Goal: Information Seeking & Learning: Check status

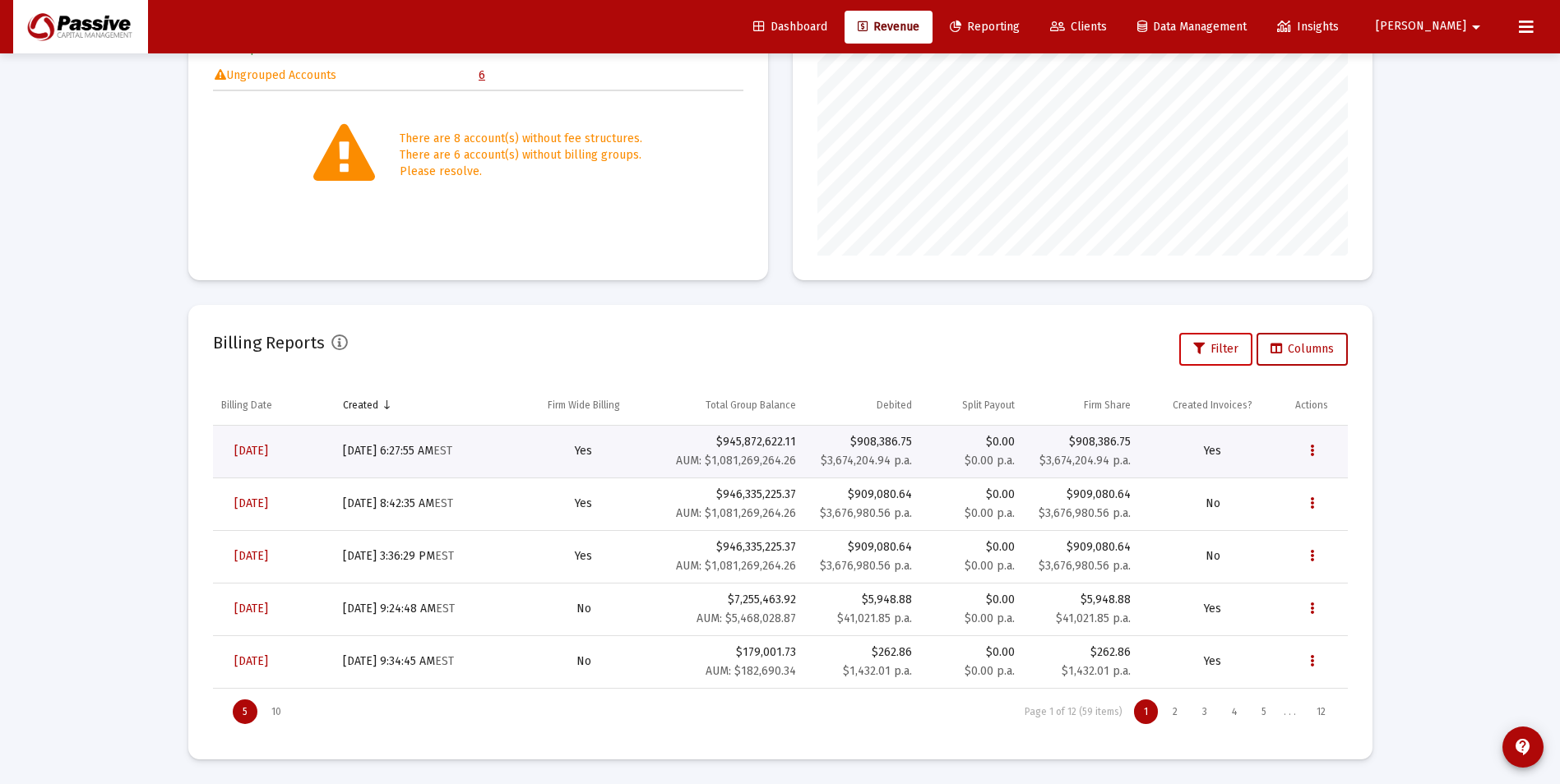
scroll to position [329, 530]
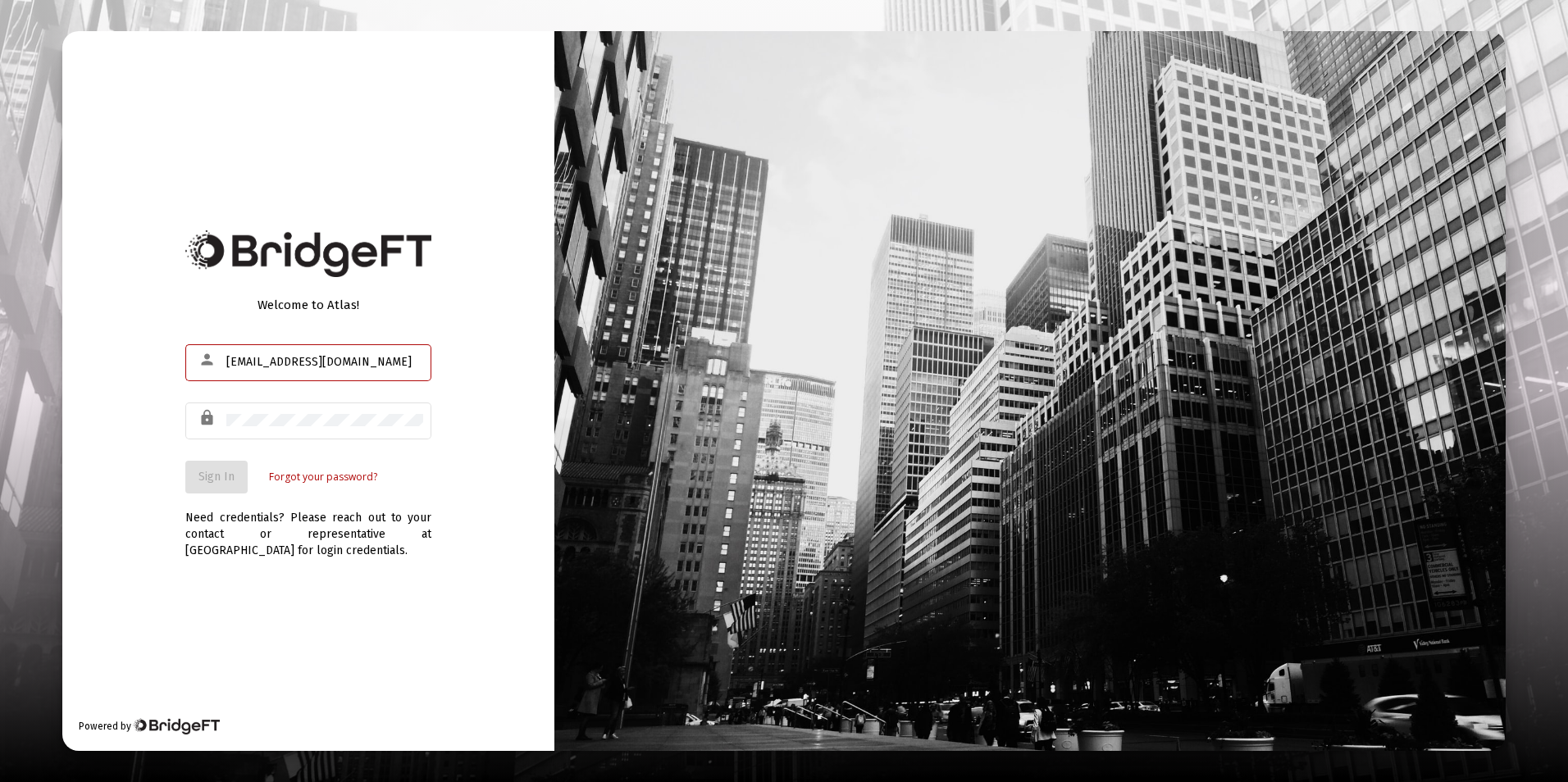
type input "[EMAIL_ADDRESS][DOMAIN_NAME]"
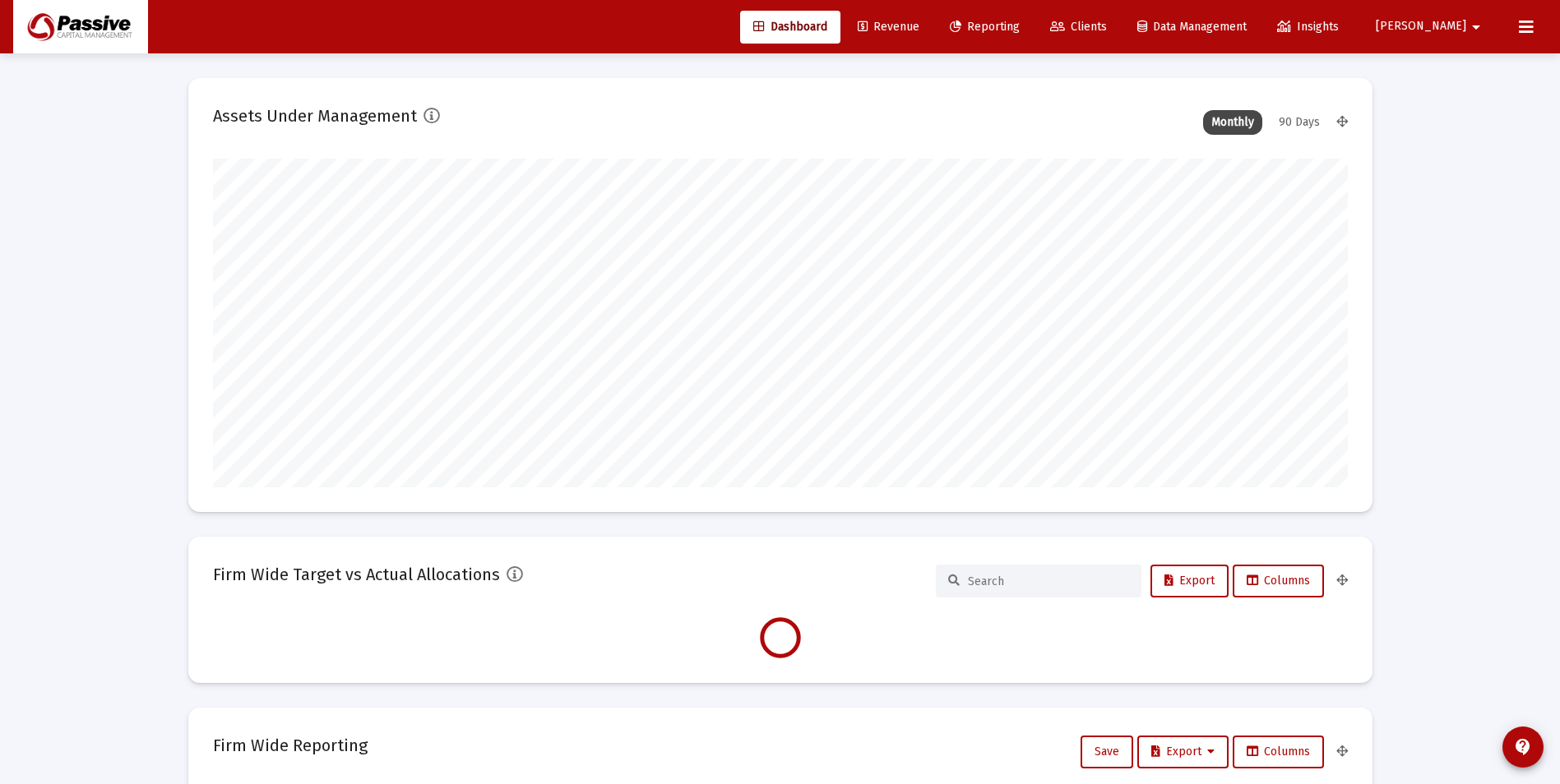
scroll to position [329, 611]
type input "2025-10-14"
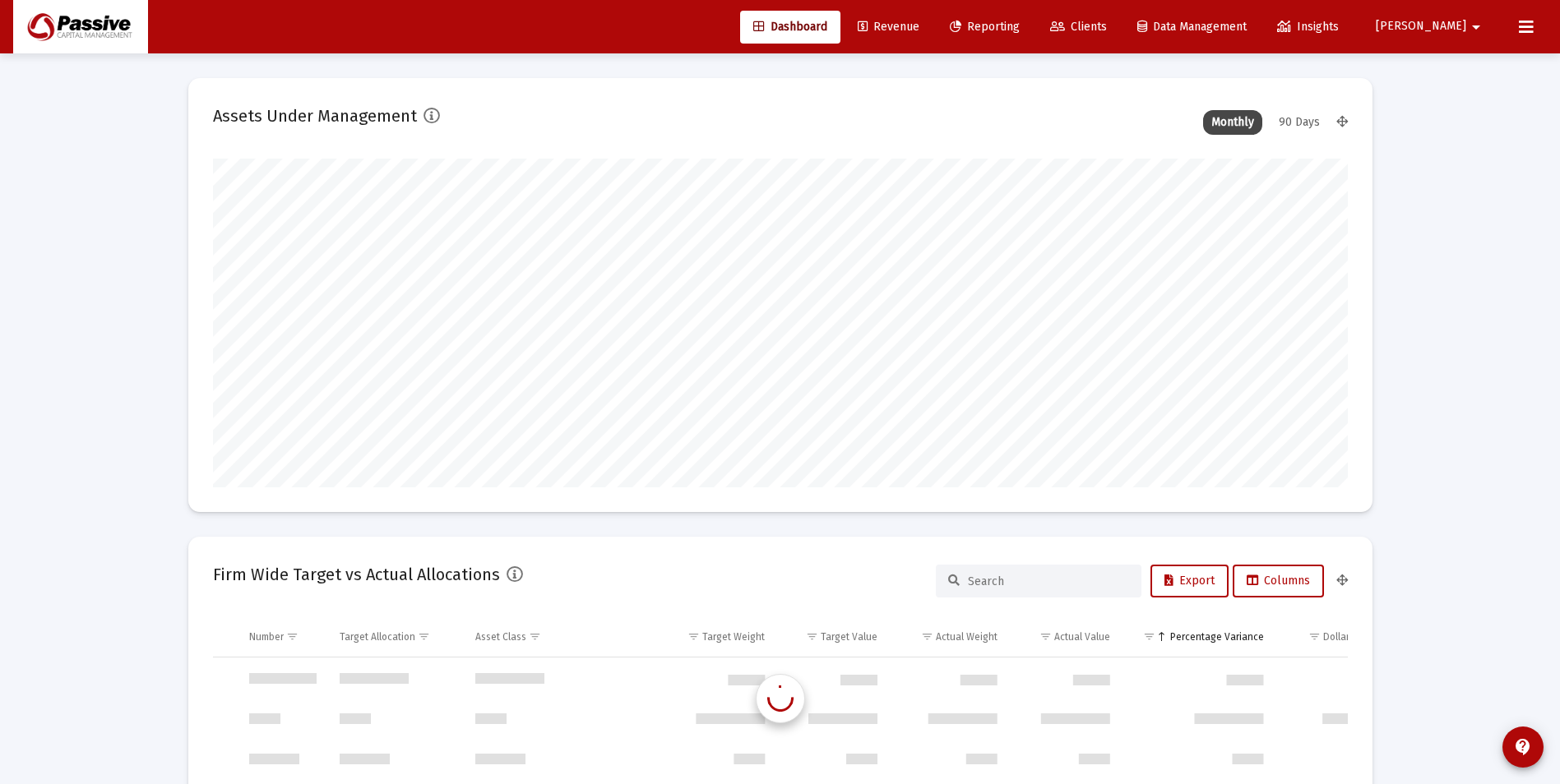
scroll to position [1578, 0]
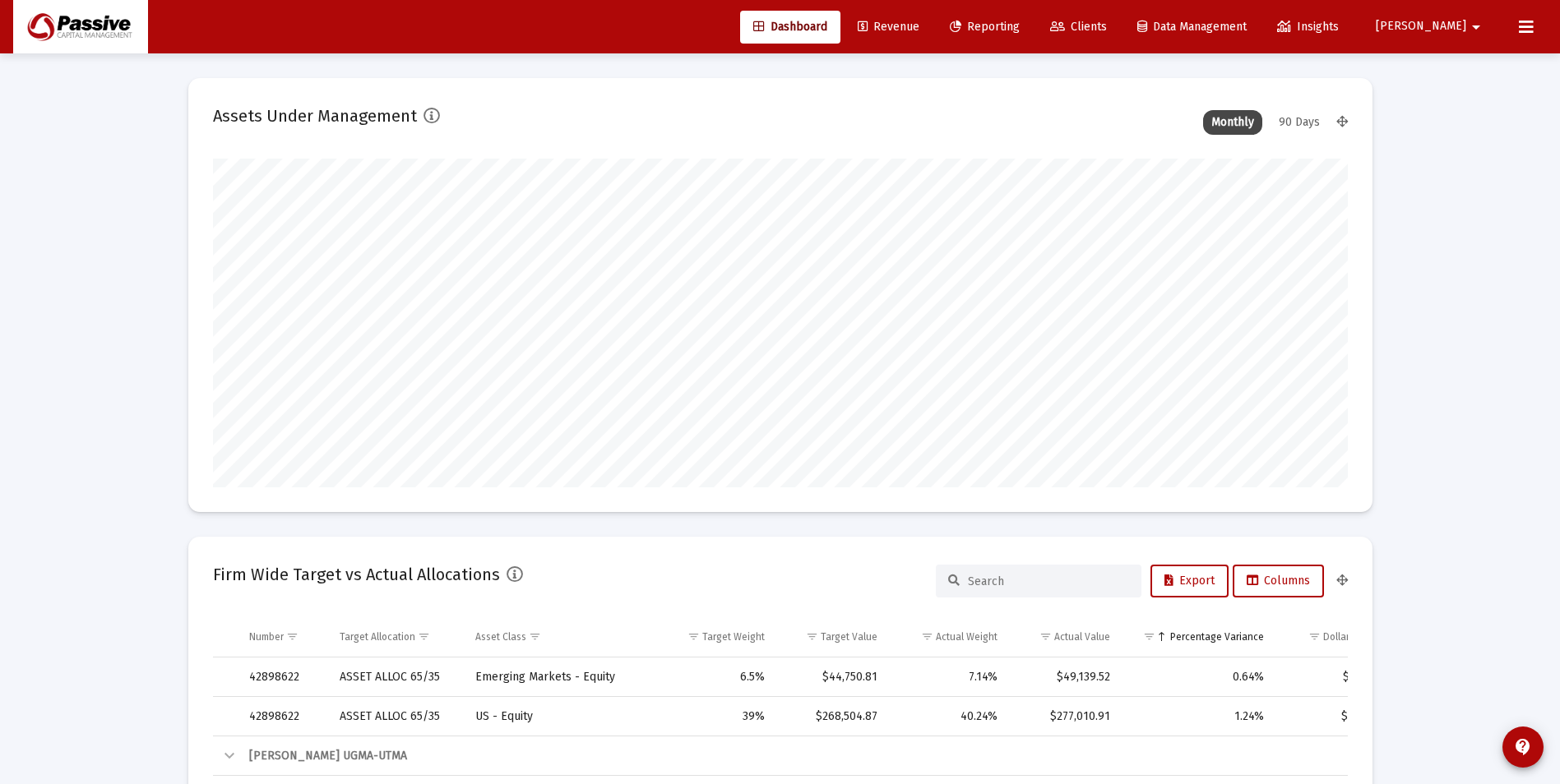
click at [1020, 25] on span "Reporting" at bounding box center [984, 27] width 70 height 14
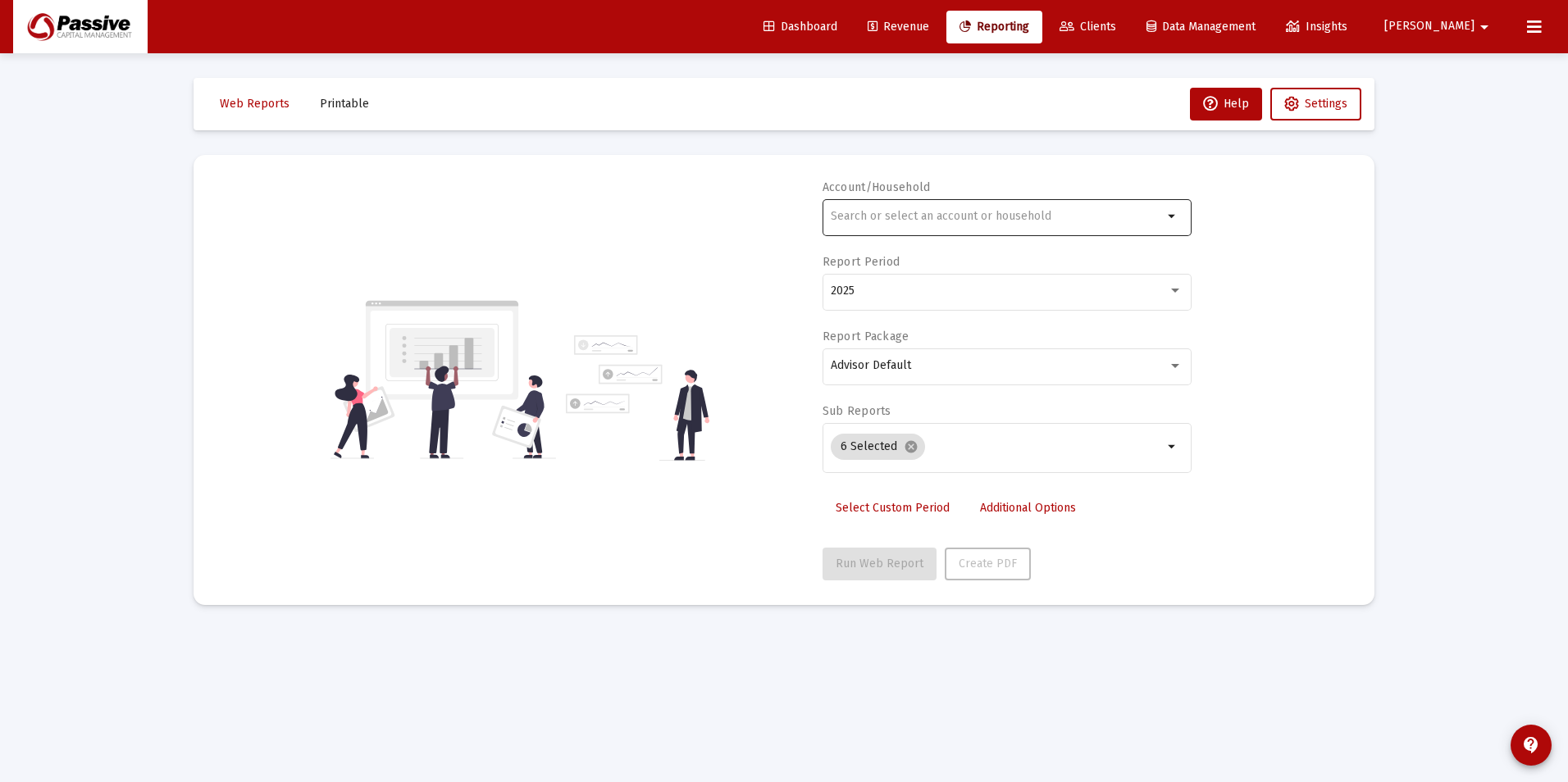
click at [954, 220] on input "text" at bounding box center [996, 216] width 332 height 13
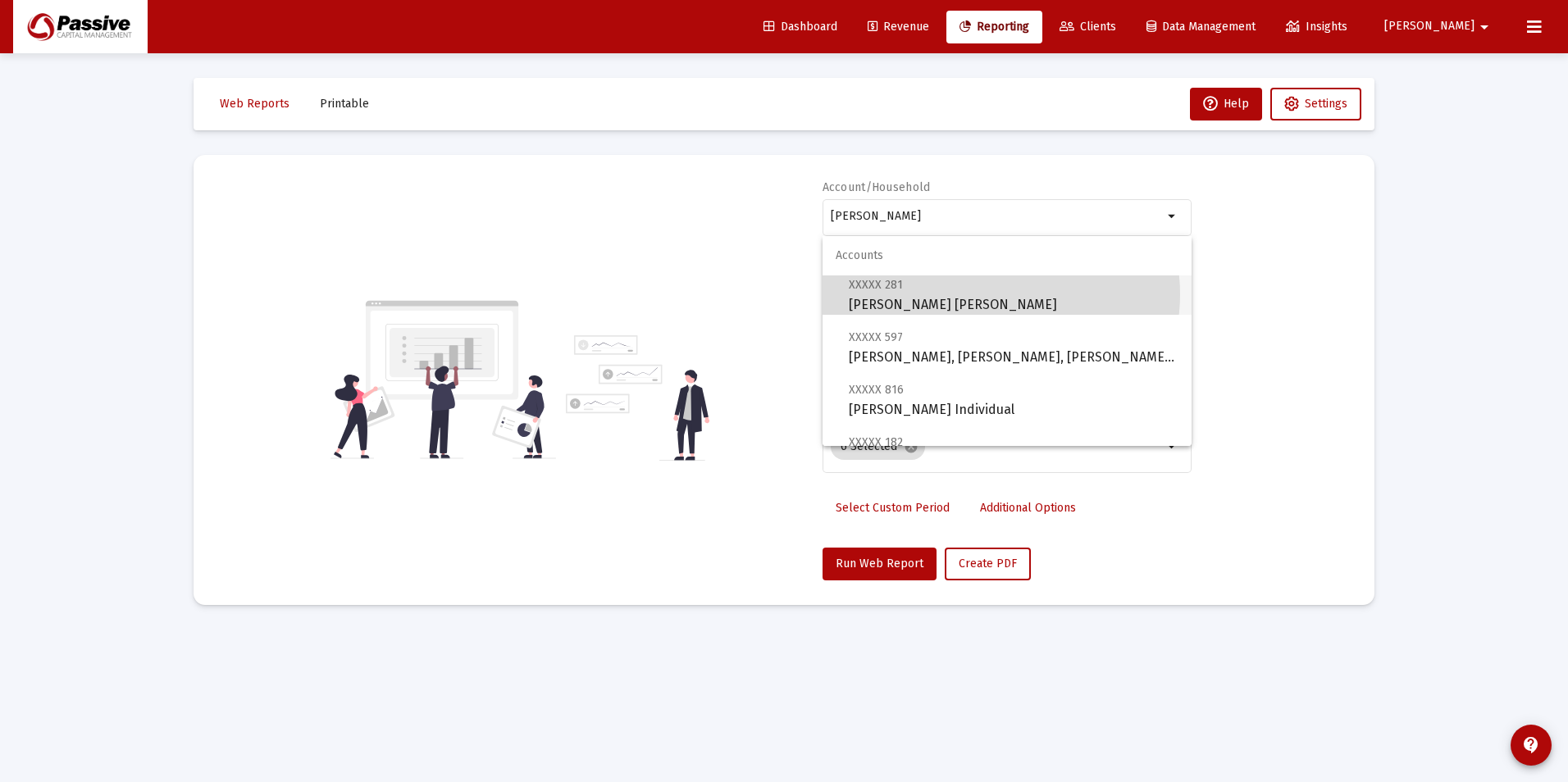
click at [992, 295] on span "XXXXX 281 Silber, Douglas Roth IRA" at bounding box center [1014, 295] width 330 height 40
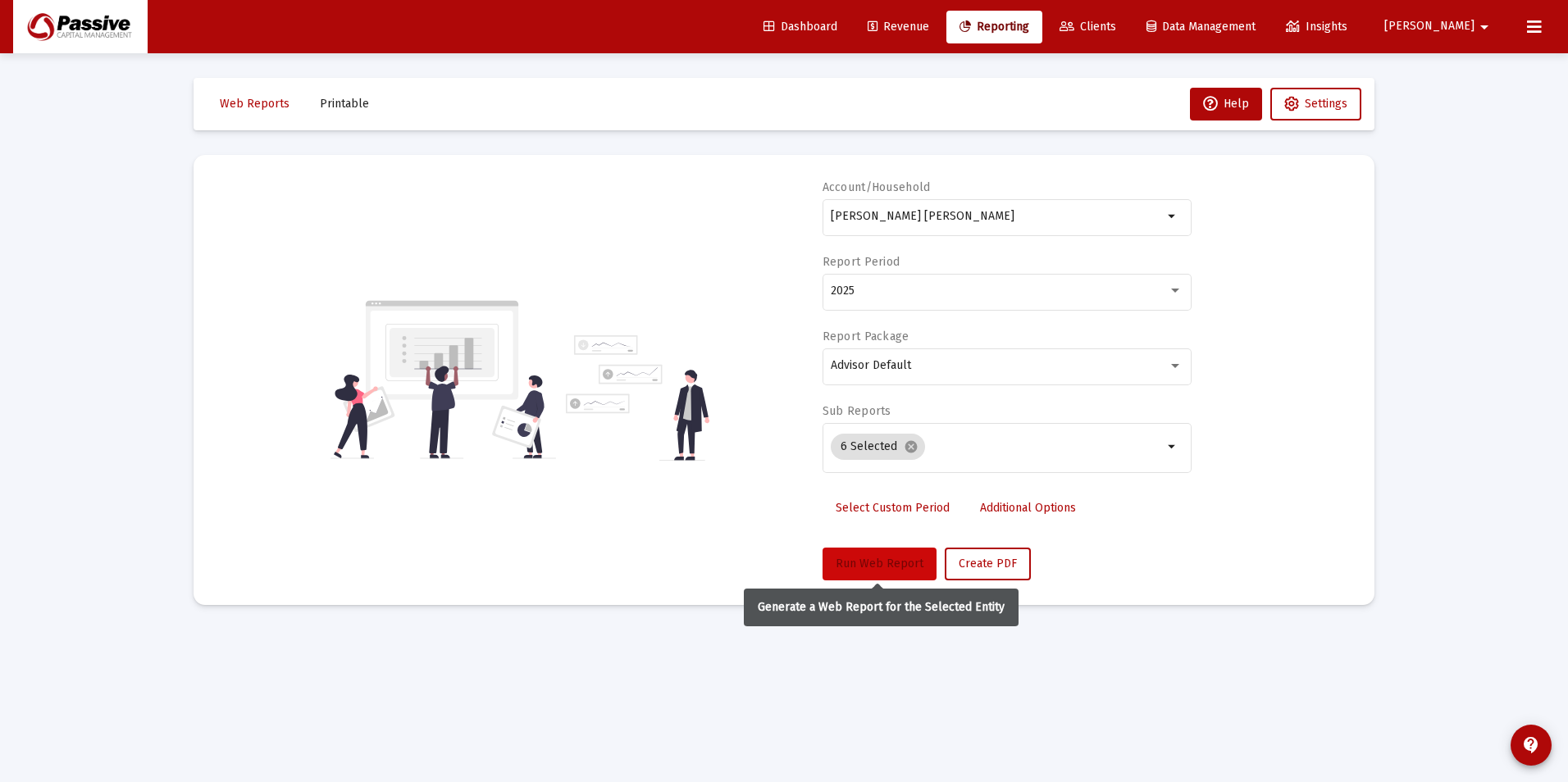
click at [879, 576] on button "Run Web Report" at bounding box center [879, 564] width 114 height 33
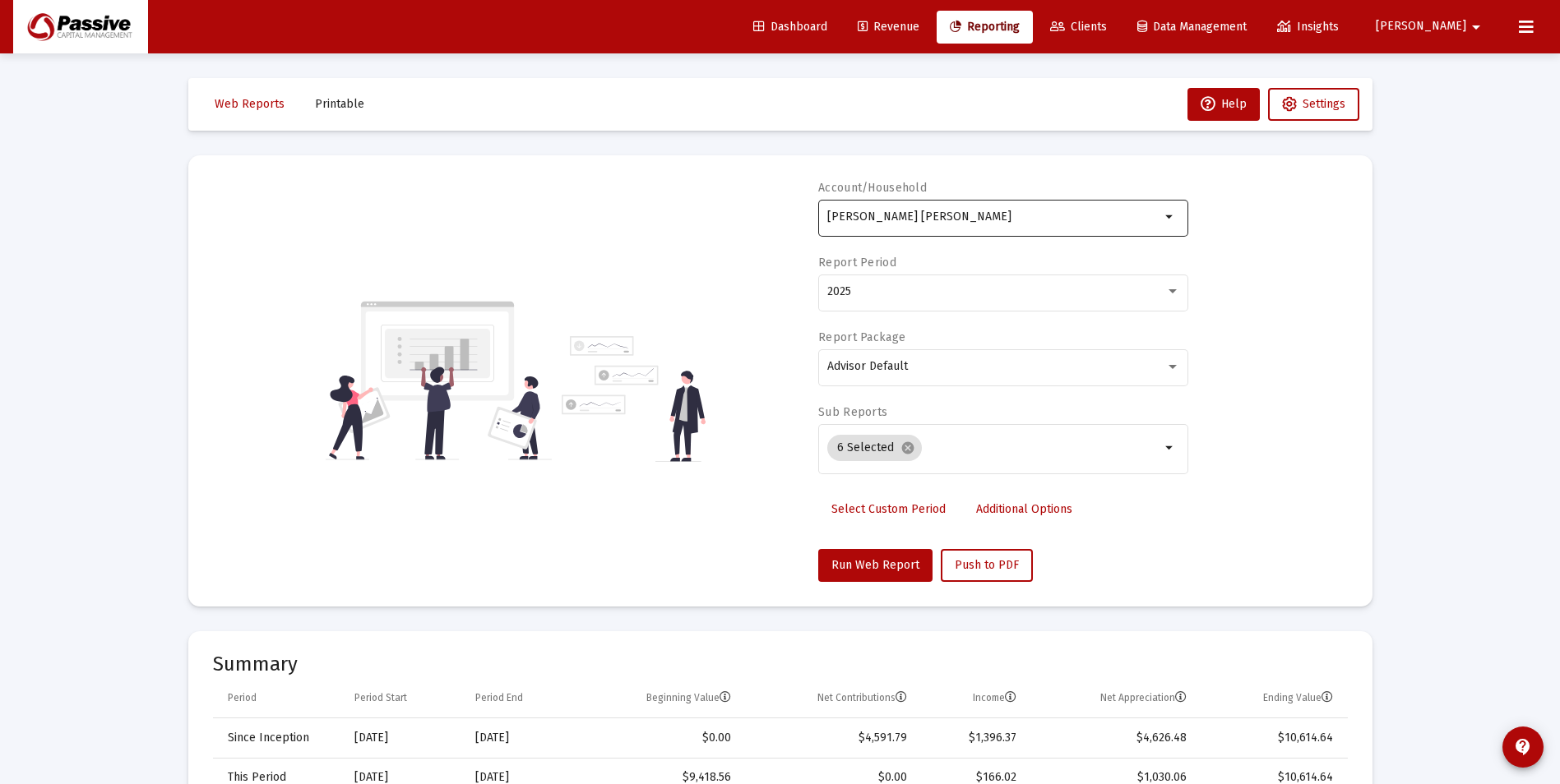
click at [1014, 223] on input "Silber, Douglas Roth IRA" at bounding box center [993, 216] width 333 height 13
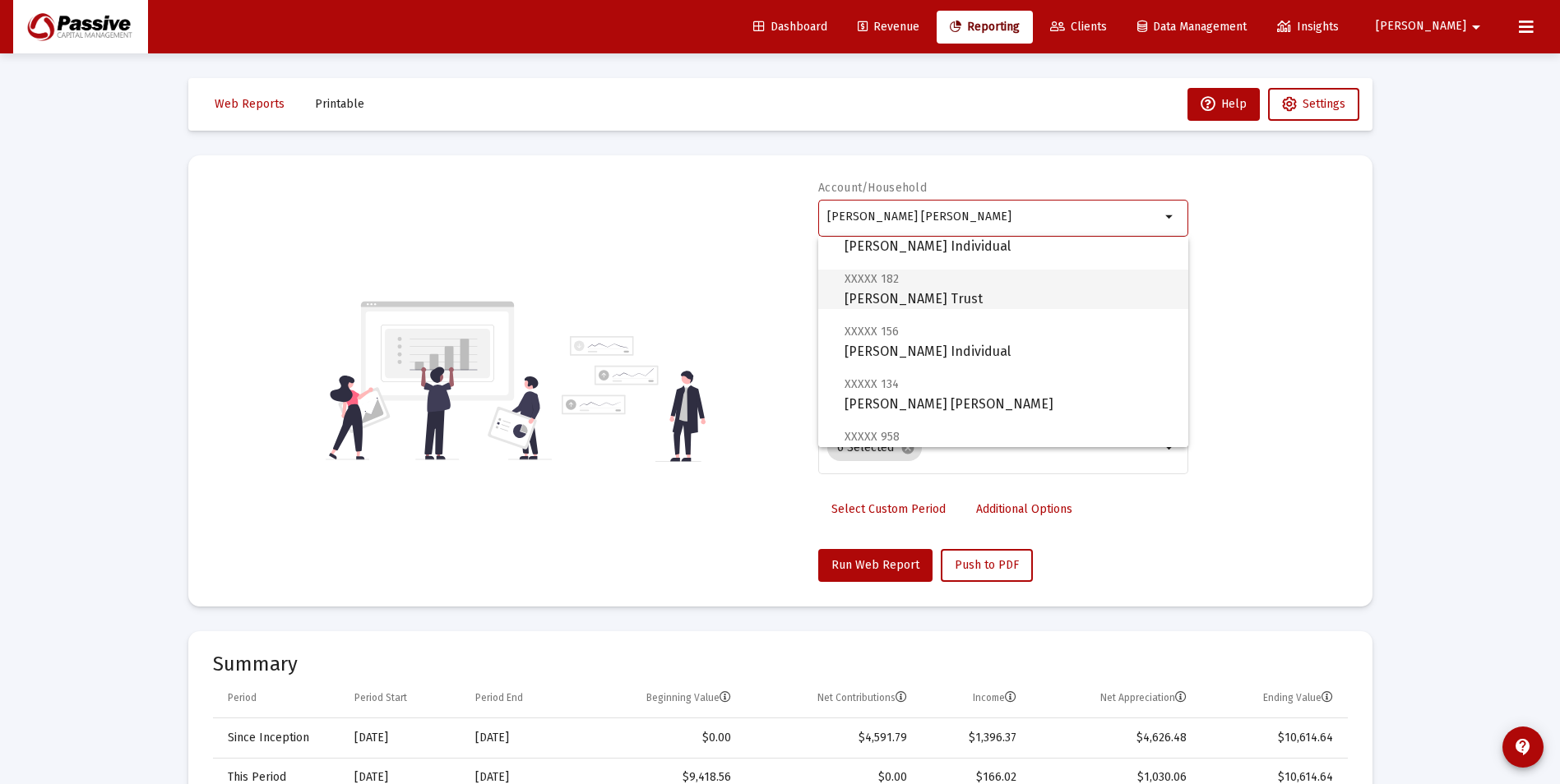
scroll to position [247, 0]
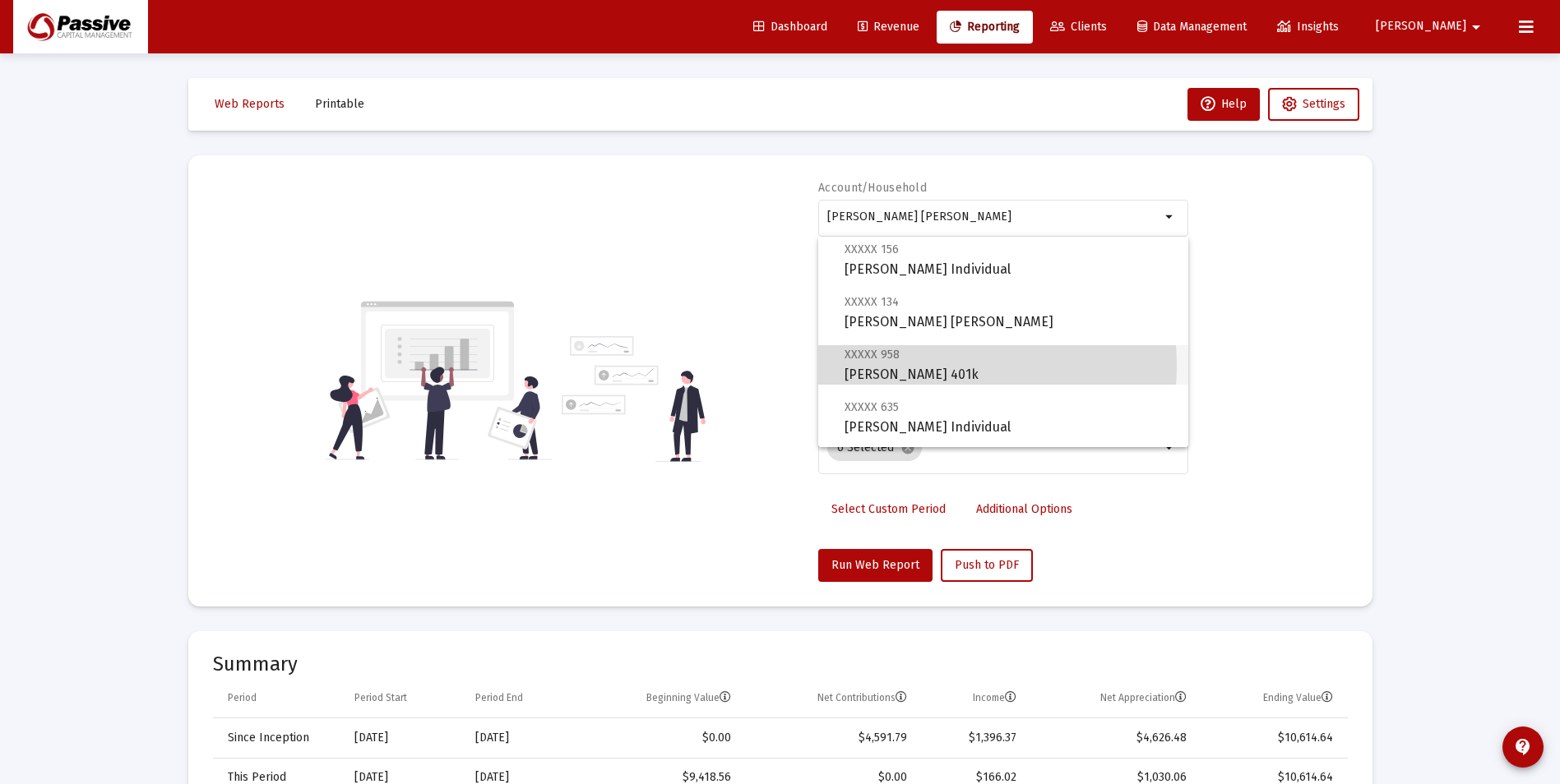
click at [917, 366] on span "XXXXX 958 Silber, Douglas 401k" at bounding box center [1010, 364] width 330 height 40
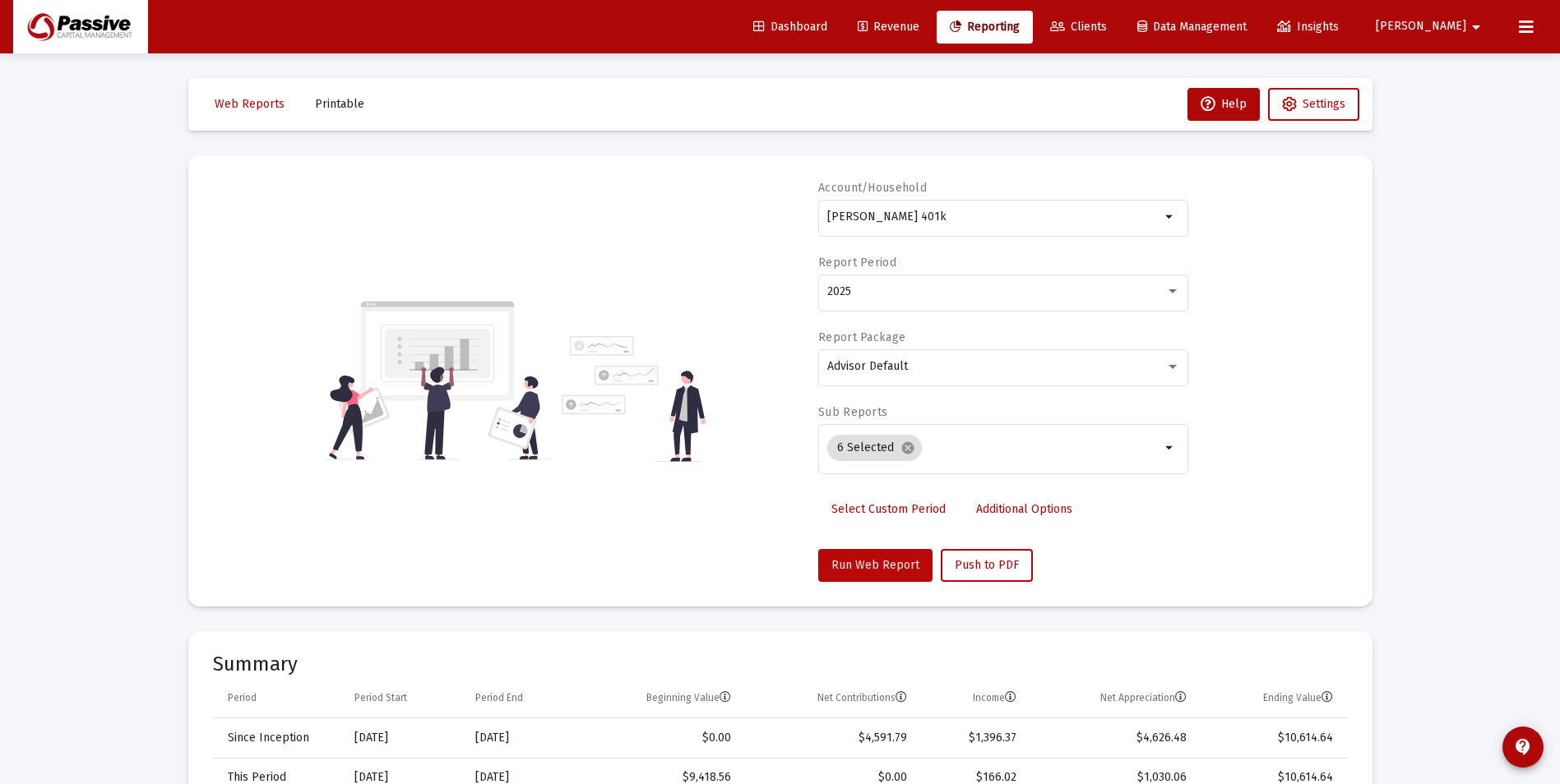
click at [872, 559] on span "Run Web Report" at bounding box center [875, 565] width 88 height 14
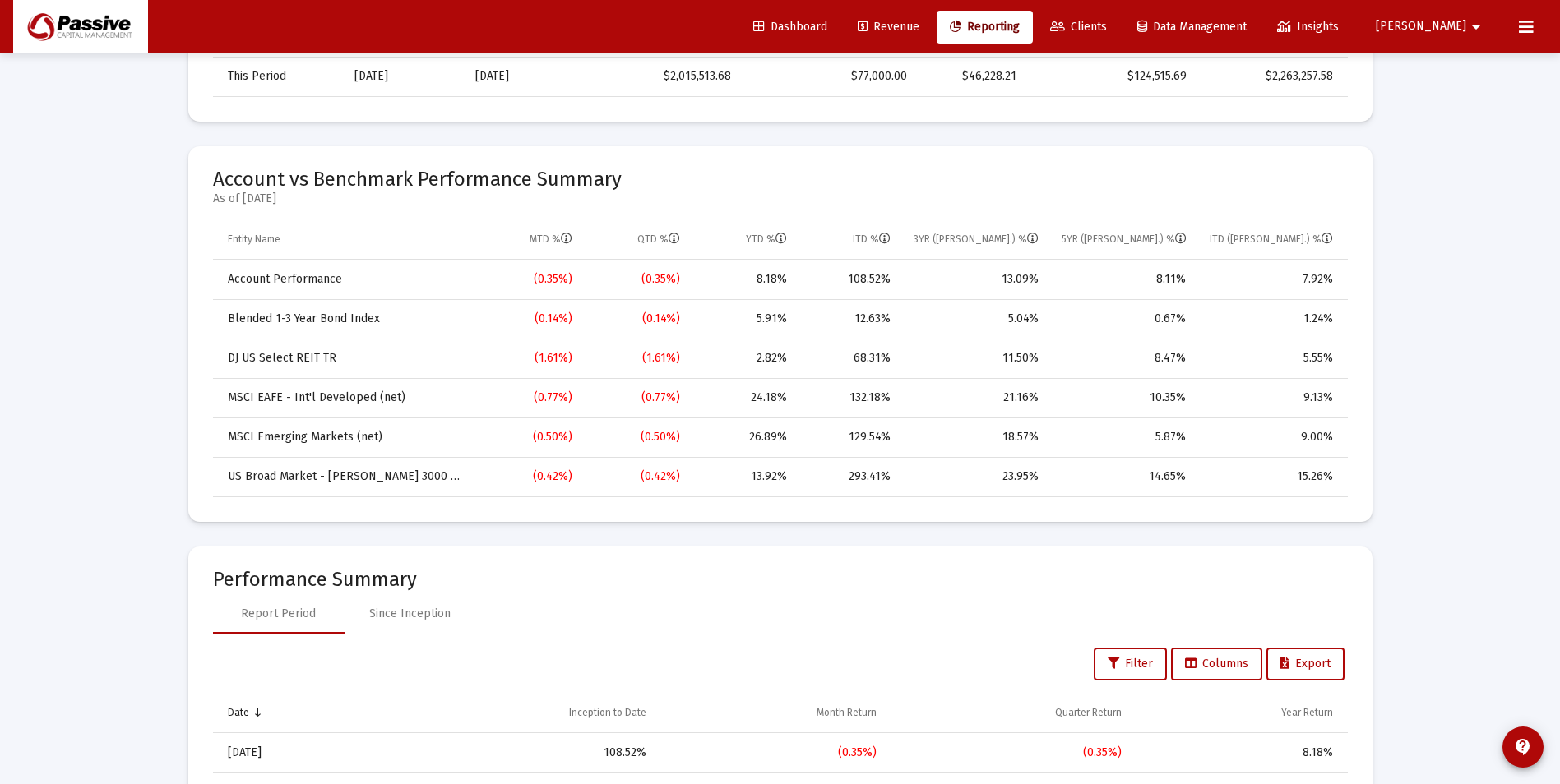
scroll to position [0, 0]
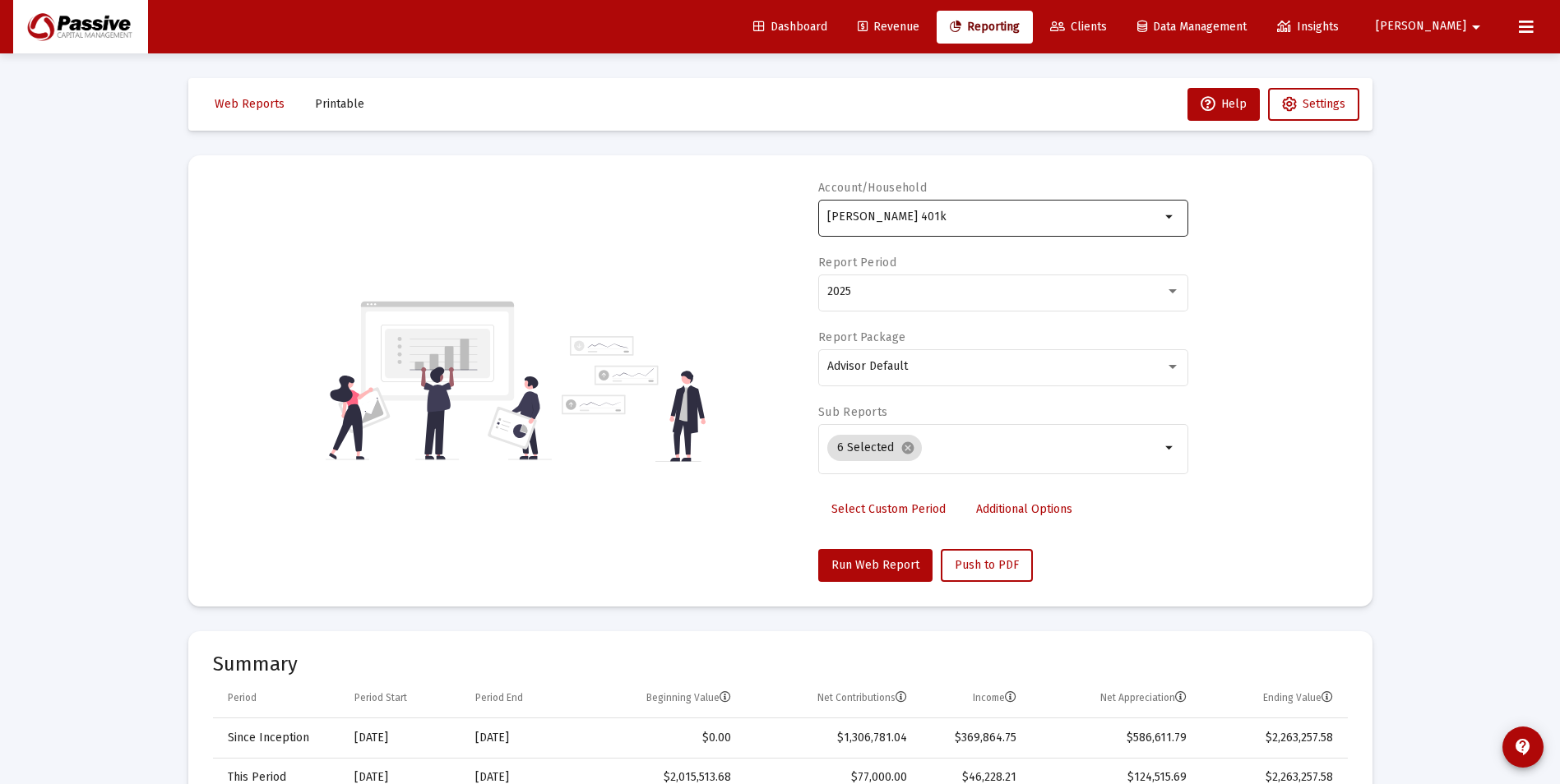
click at [1038, 216] on input "Silber, Douglas 401k" at bounding box center [993, 216] width 333 height 13
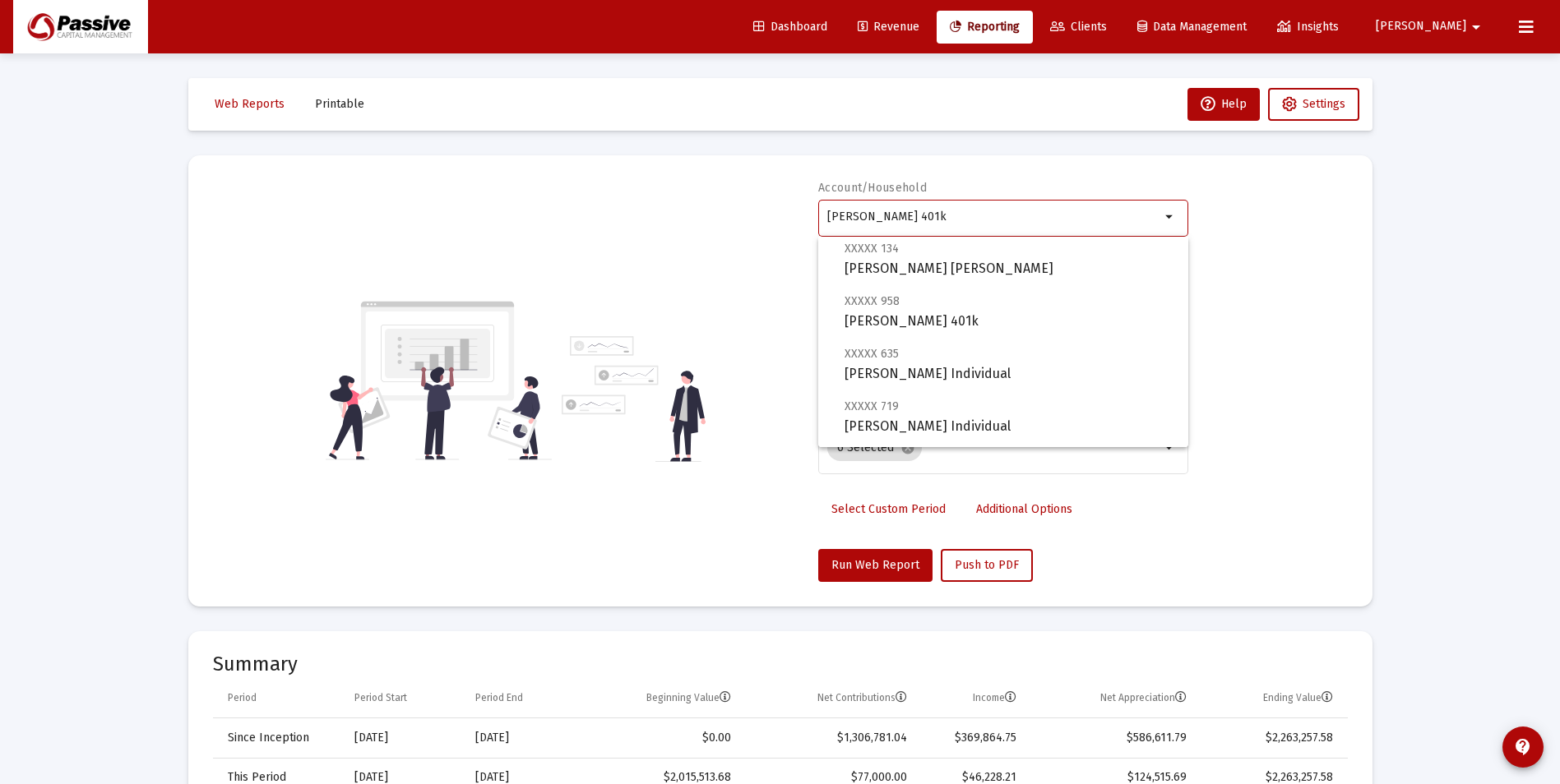
scroll to position [329, 0]
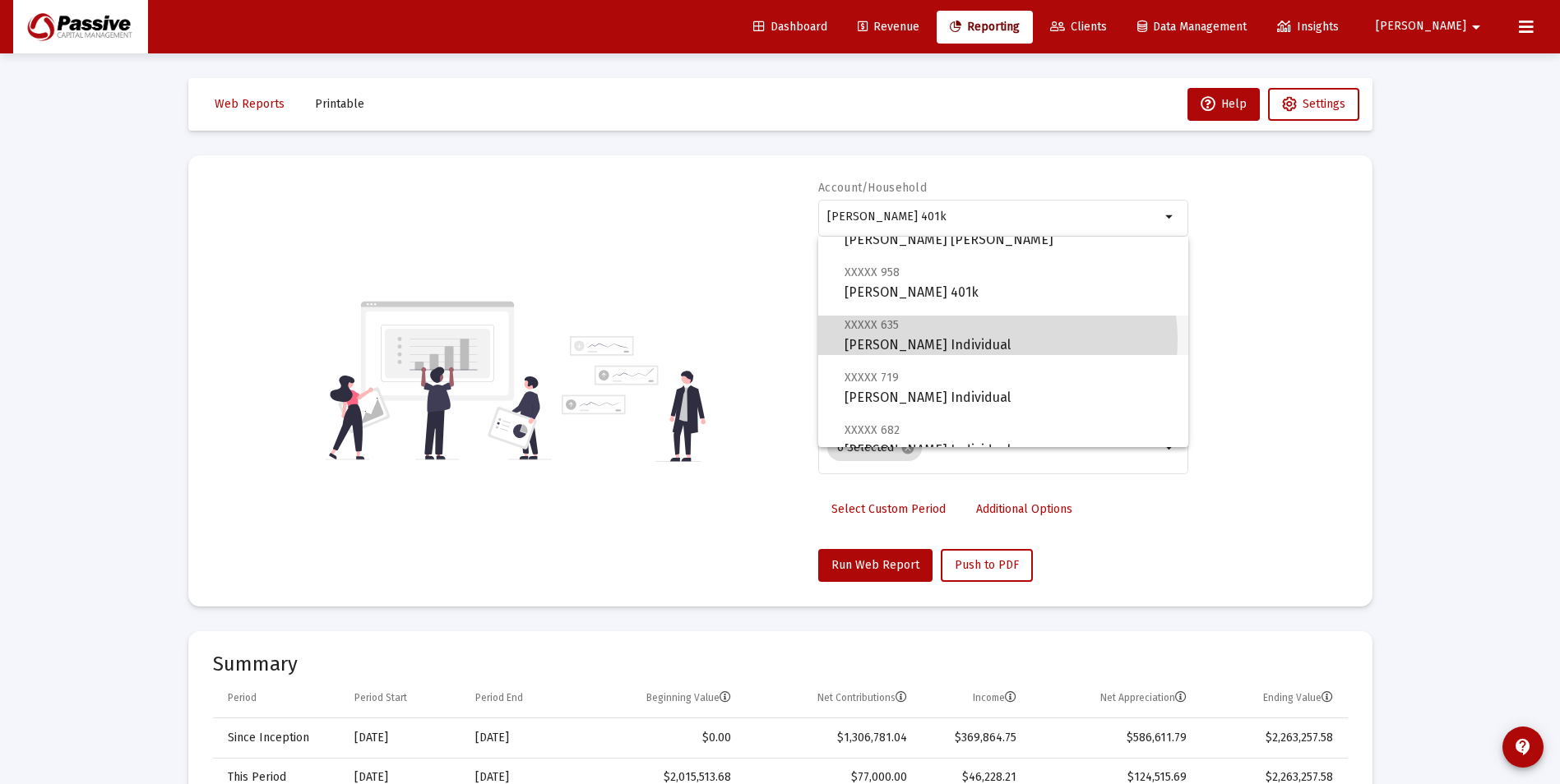
click at [990, 341] on span "XXXXX 635 Silber, Douglas Individual" at bounding box center [1010, 335] width 330 height 40
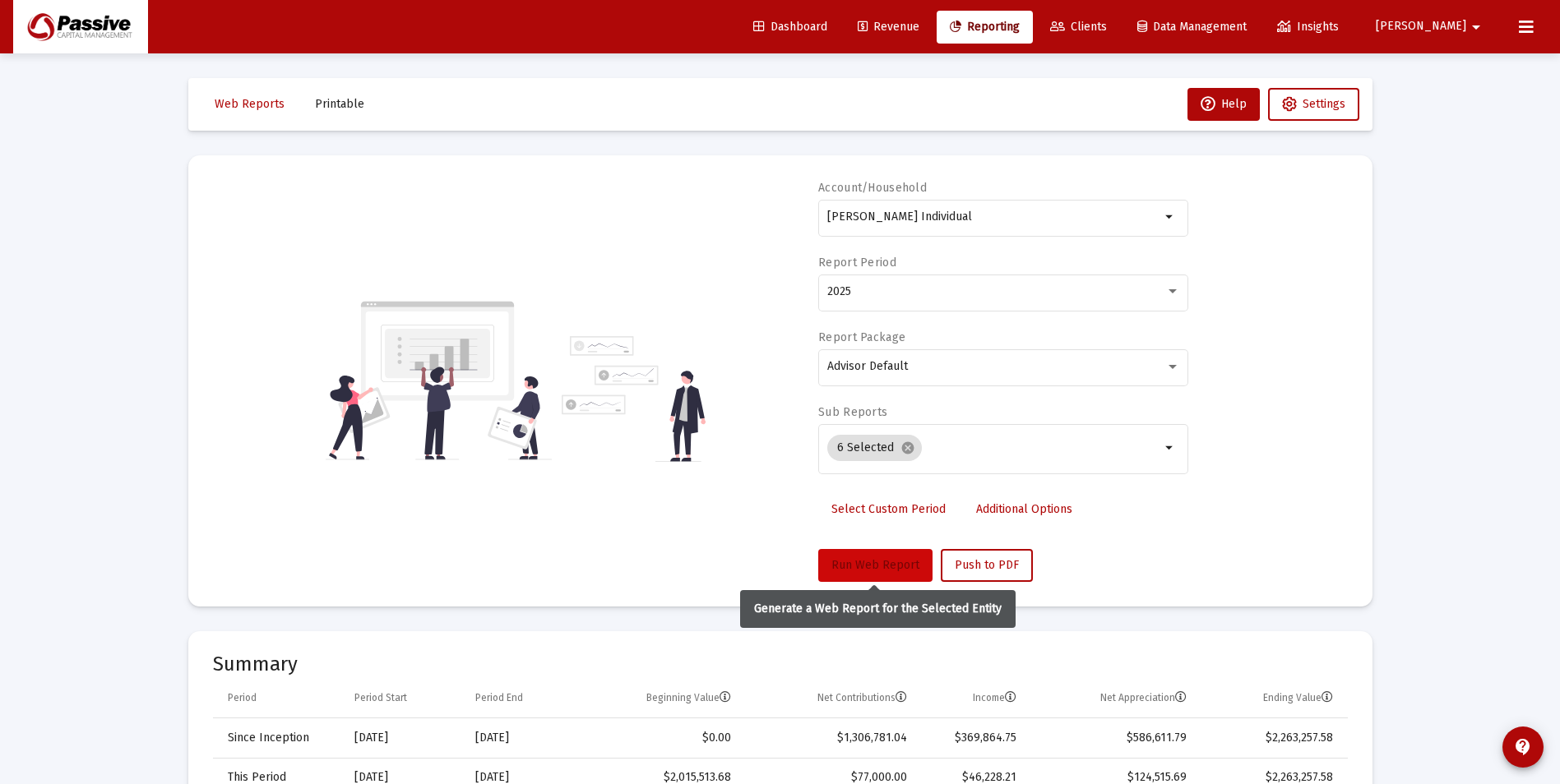
click at [855, 560] on span "Run Web Report" at bounding box center [875, 565] width 88 height 14
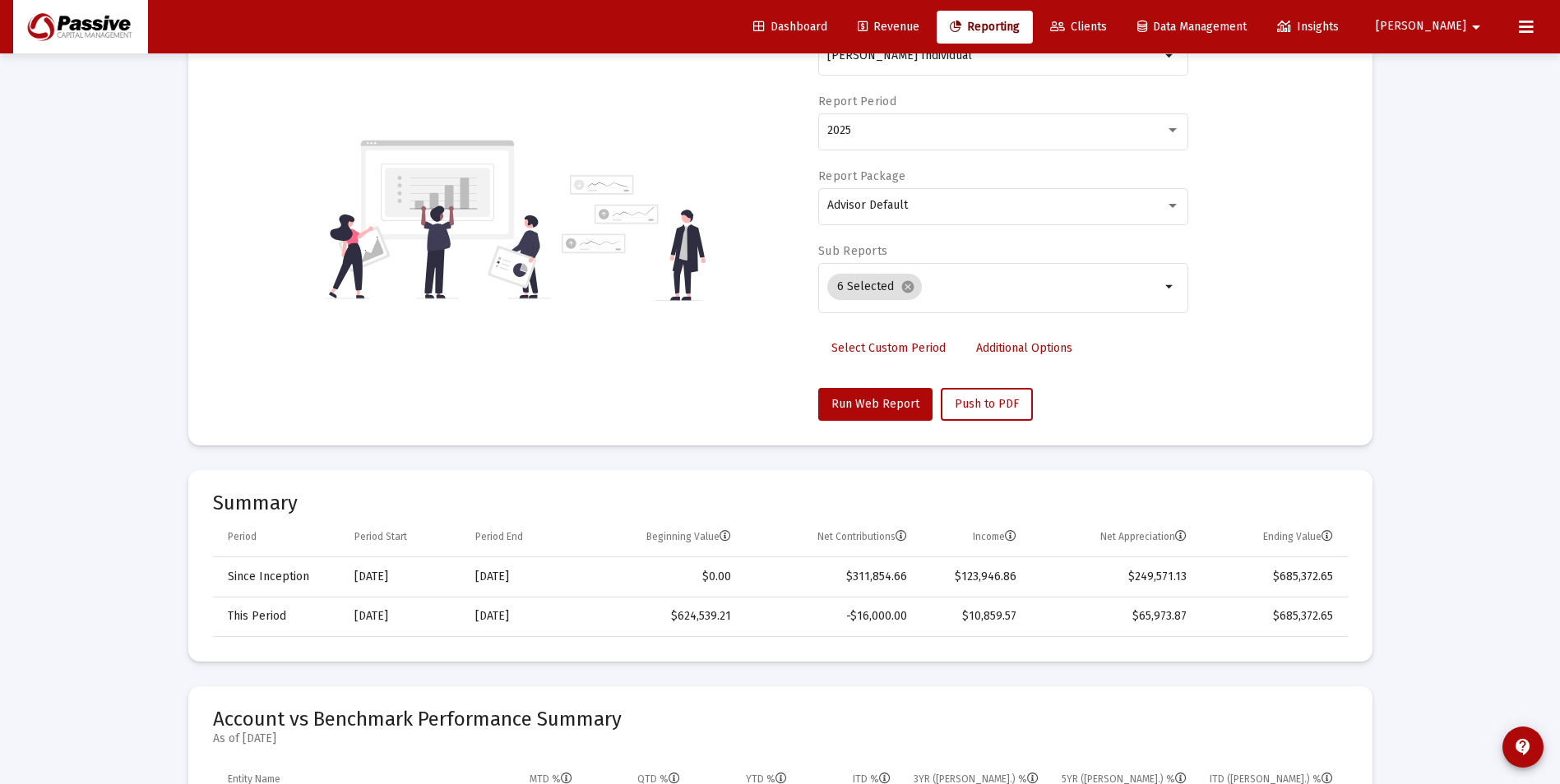
scroll to position [0, 0]
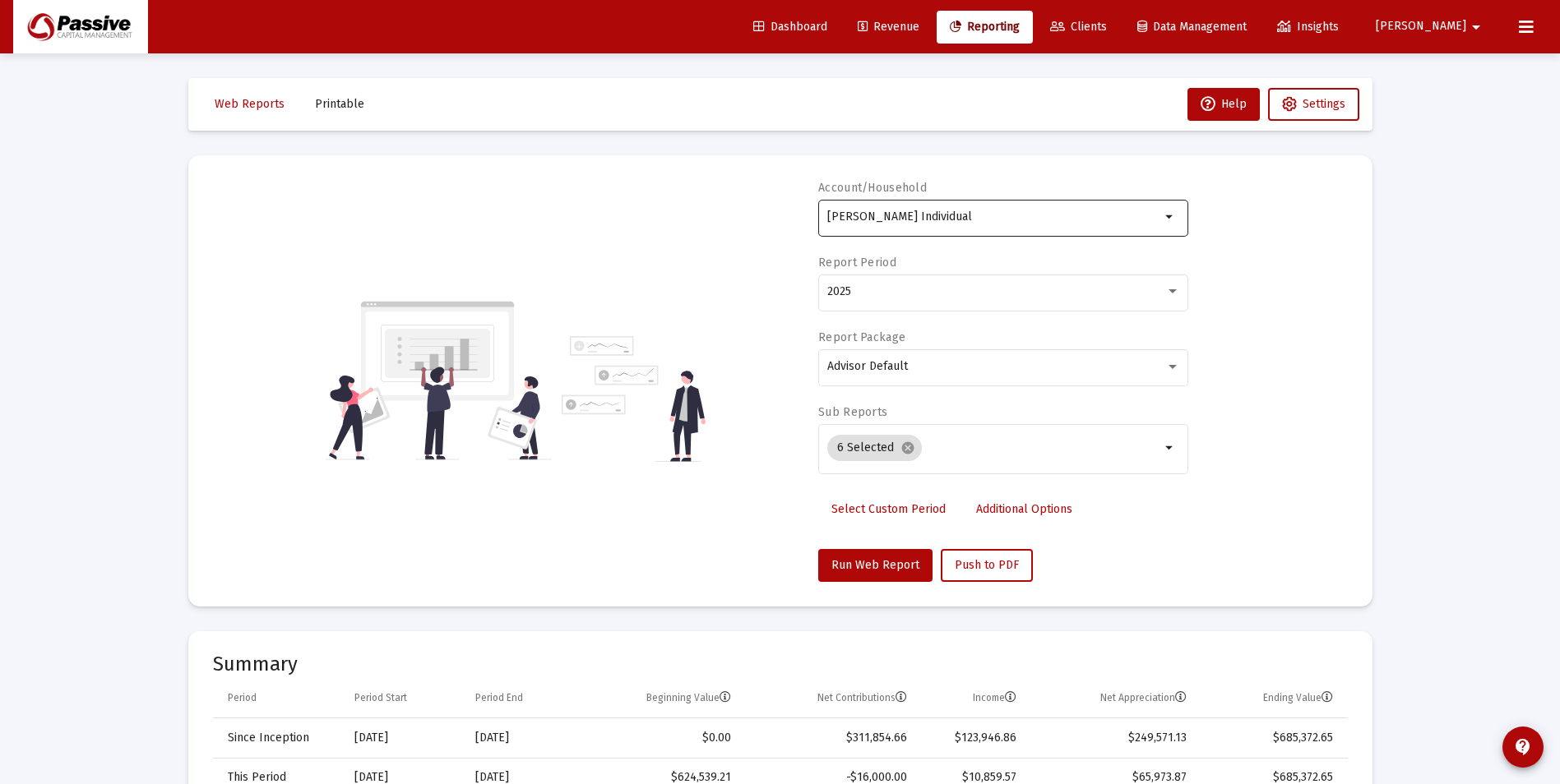
click at [1035, 234] on div "Silber, Douglas Individual" at bounding box center [993, 216] width 333 height 40
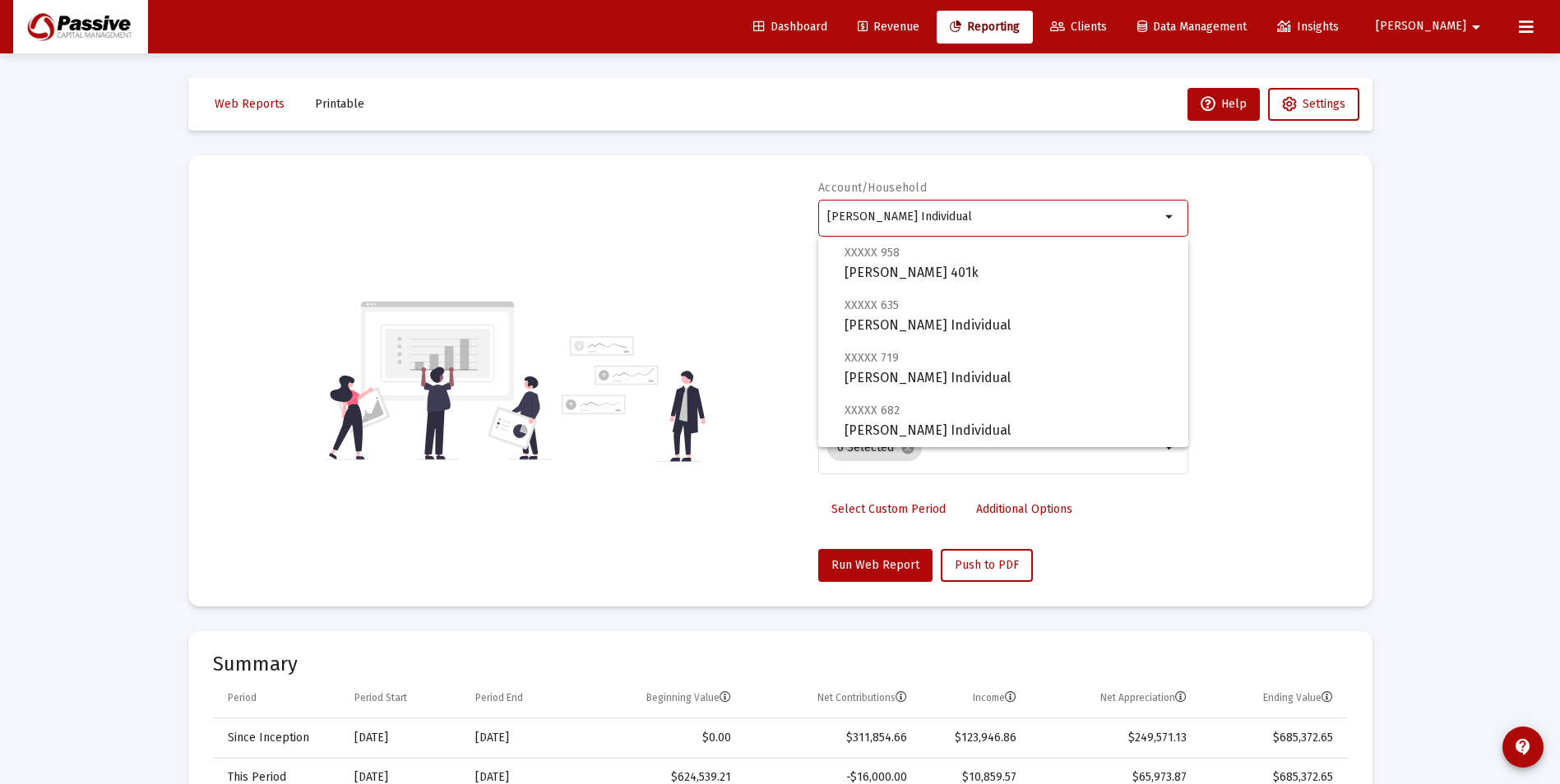
scroll to position [329, 0]
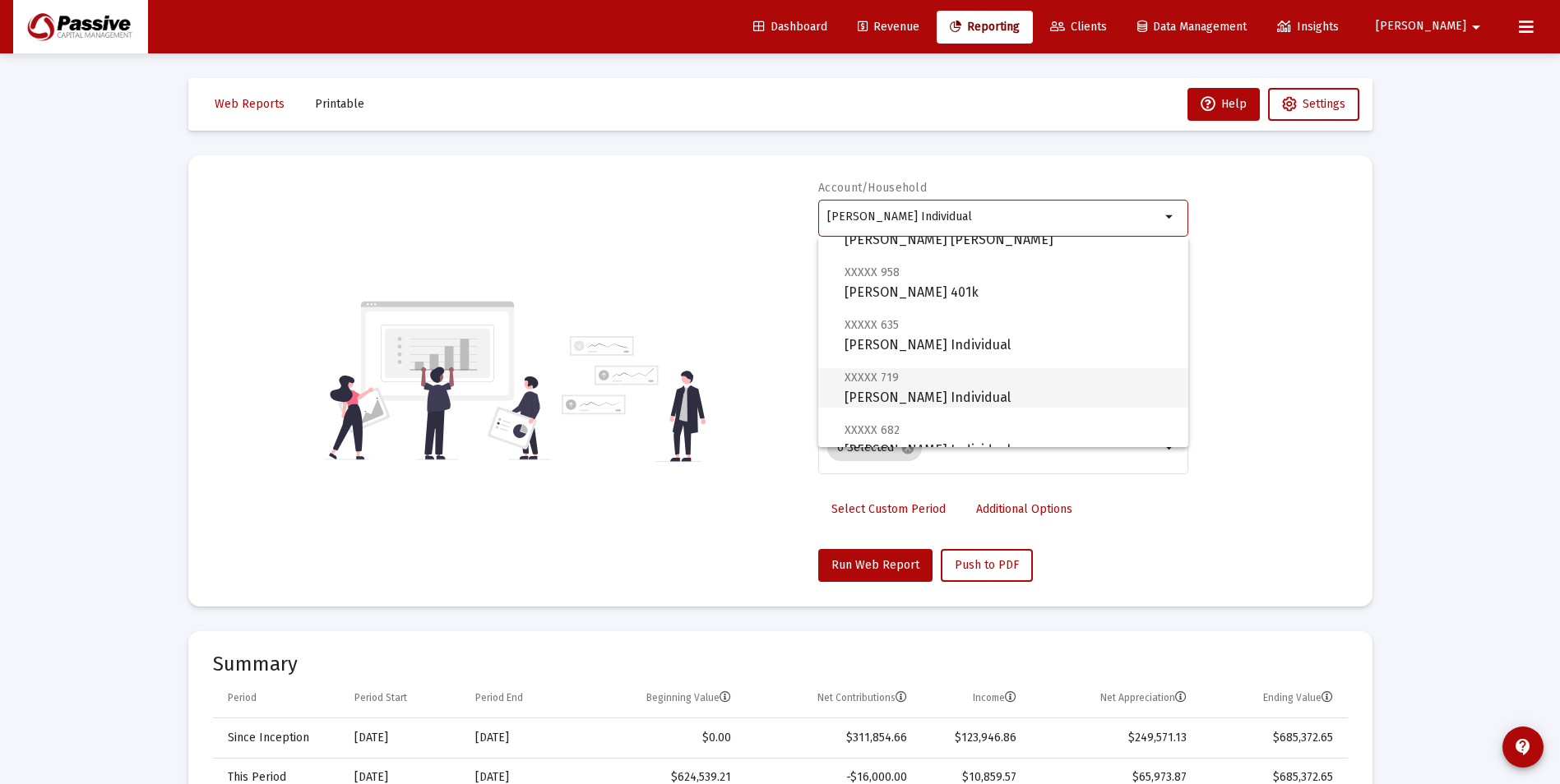
click at [1027, 382] on span "XXXXX 719 Silber, Douglas Individual" at bounding box center [1010, 388] width 330 height 40
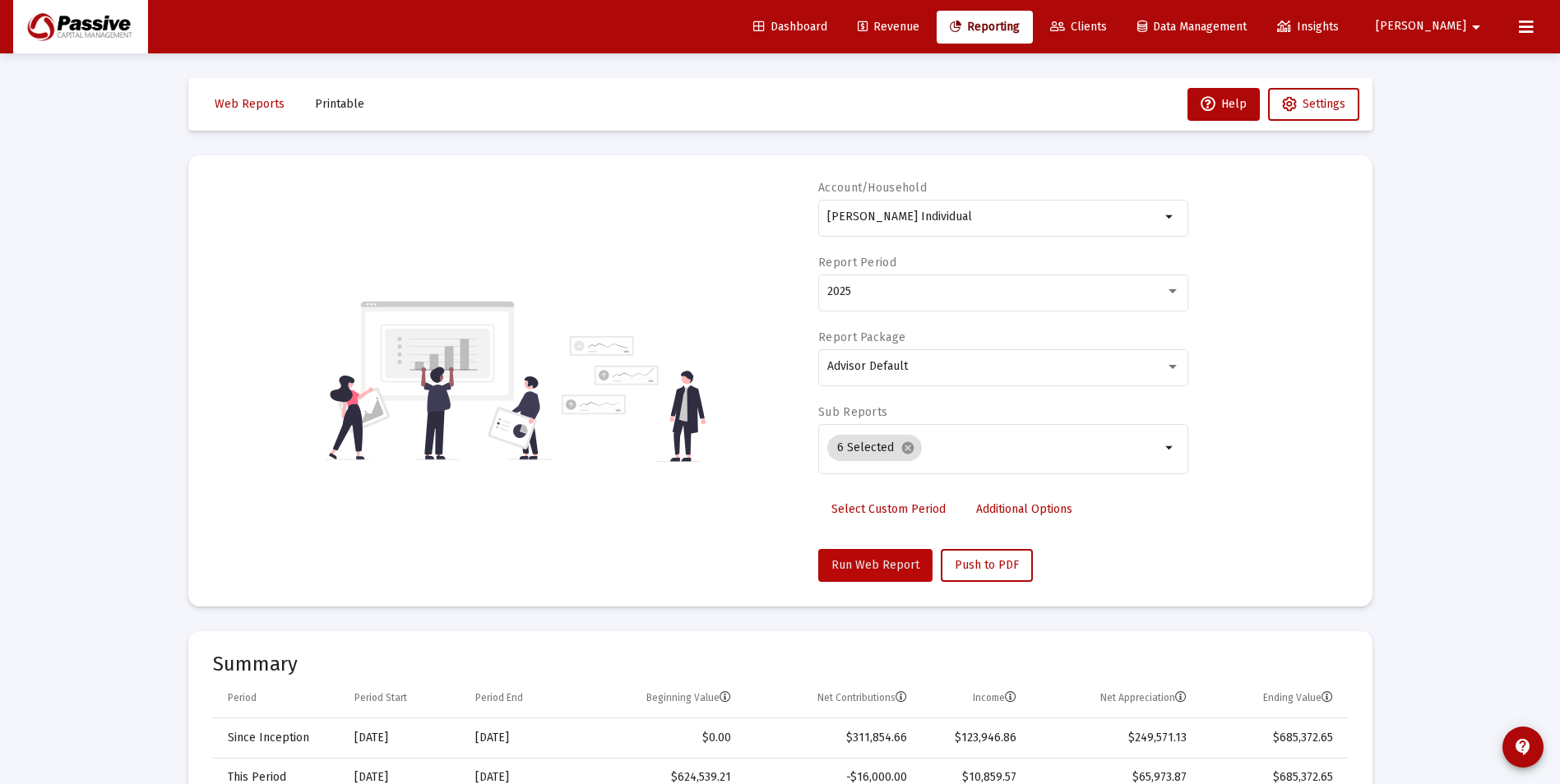
click at [874, 564] on span "Run Web Report" at bounding box center [875, 565] width 88 height 14
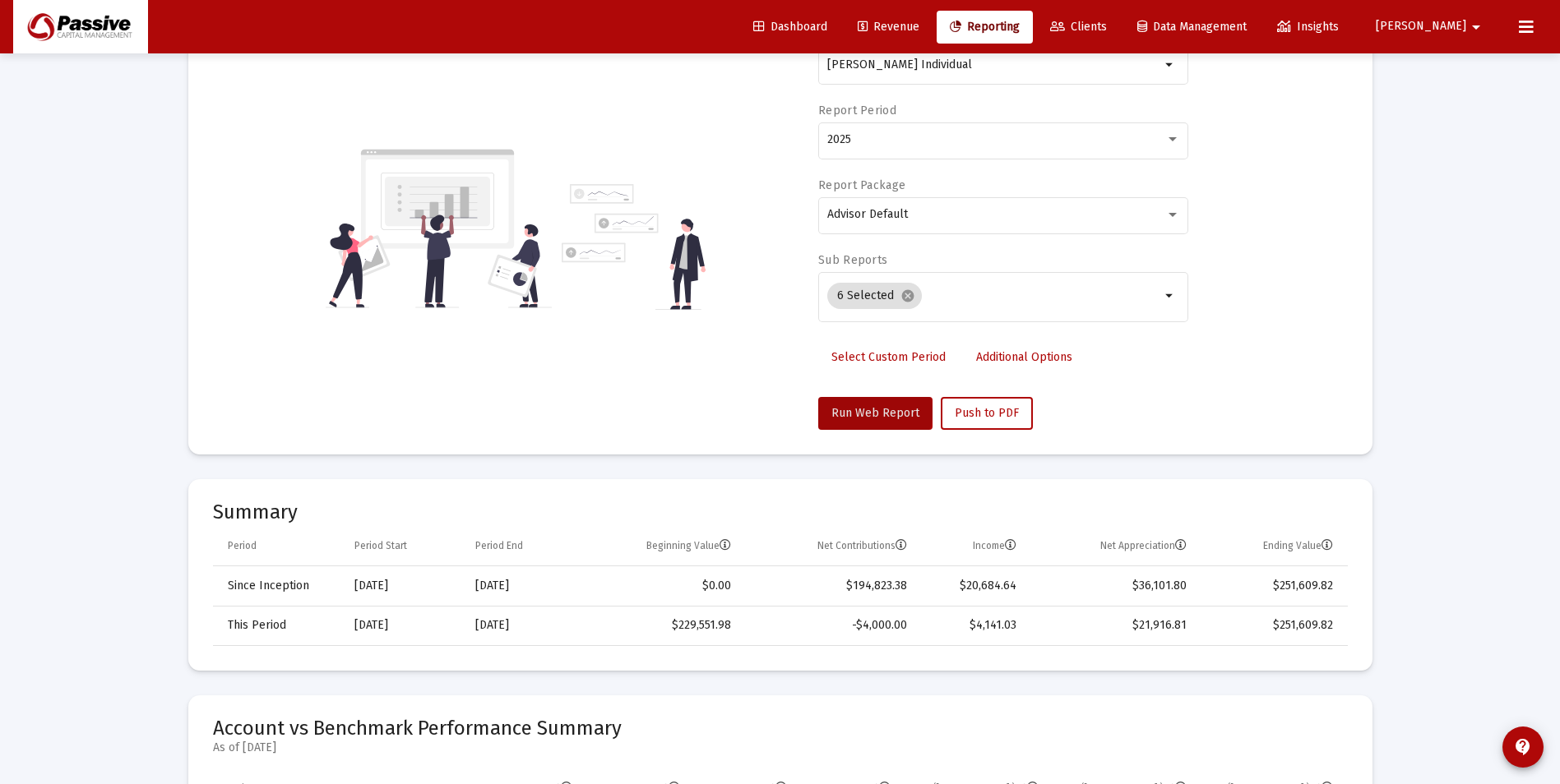
scroll to position [0, 0]
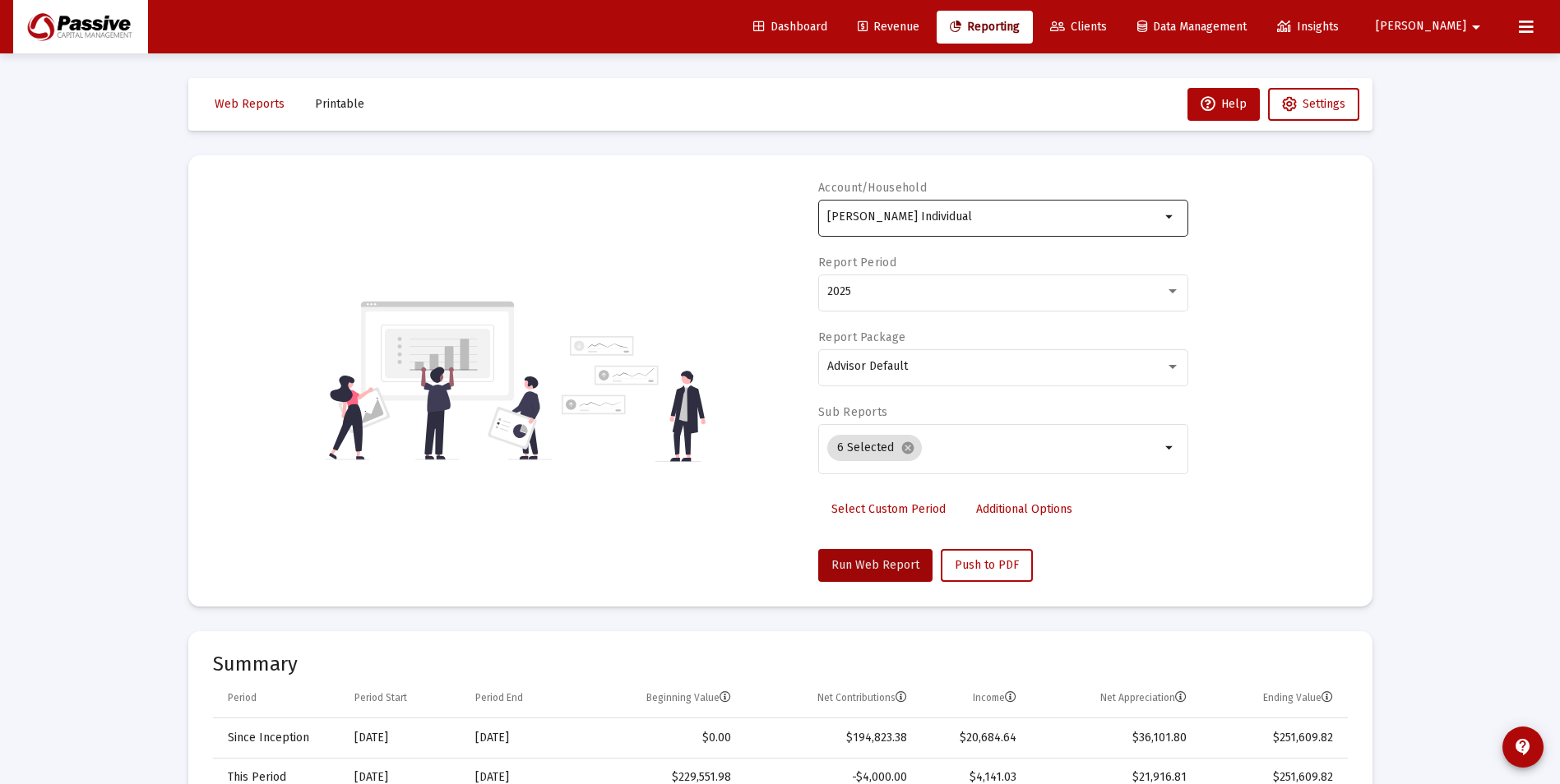
click at [964, 218] on input "Silber, Douglas Individual" at bounding box center [993, 216] width 333 height 13
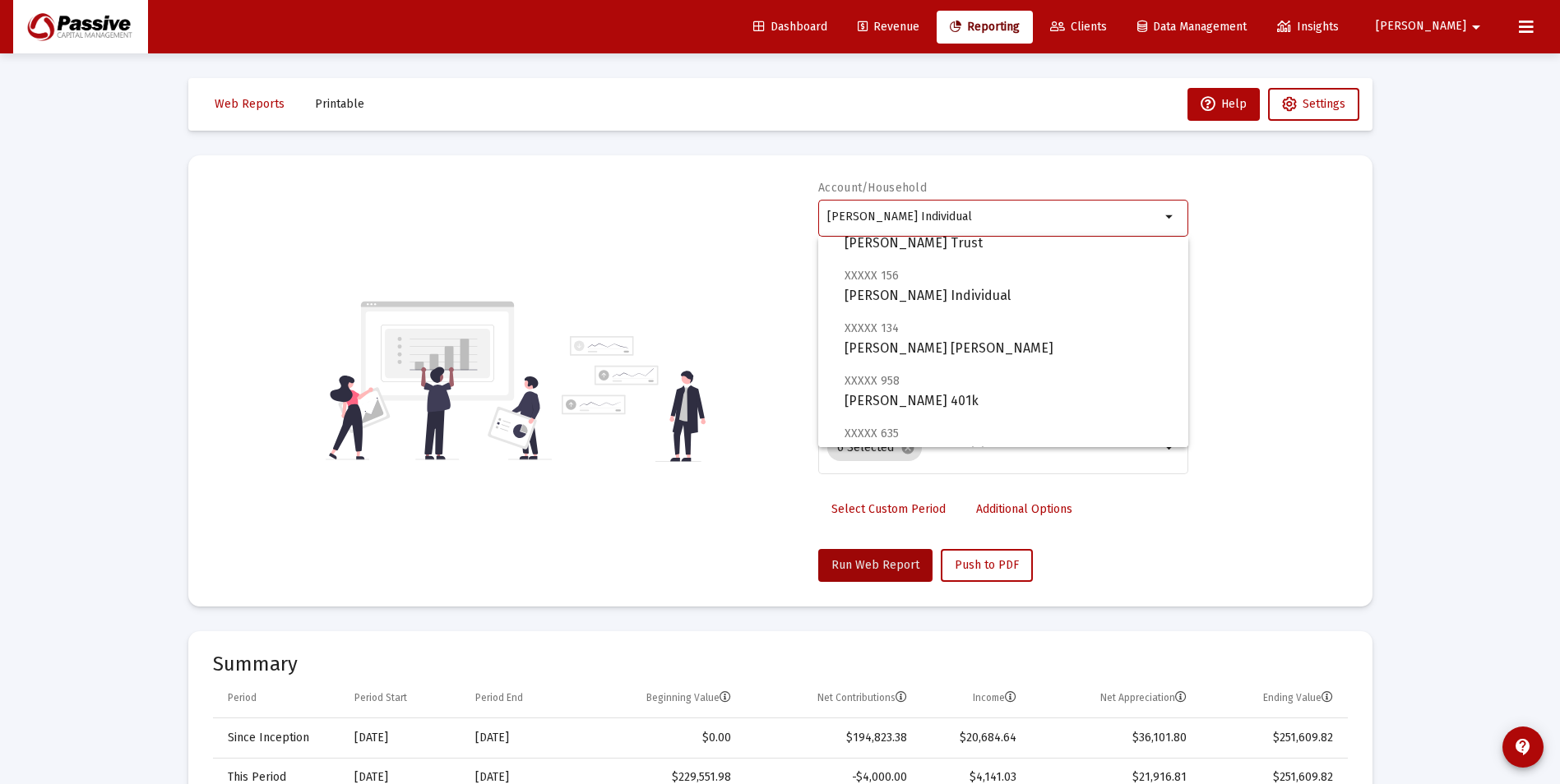
scroll to position [329, 0]
click at [1021, 299] on span "XXXXX 958 Silber, Douglas 401k" at bounding box center [1010, 282] width 330 height 40
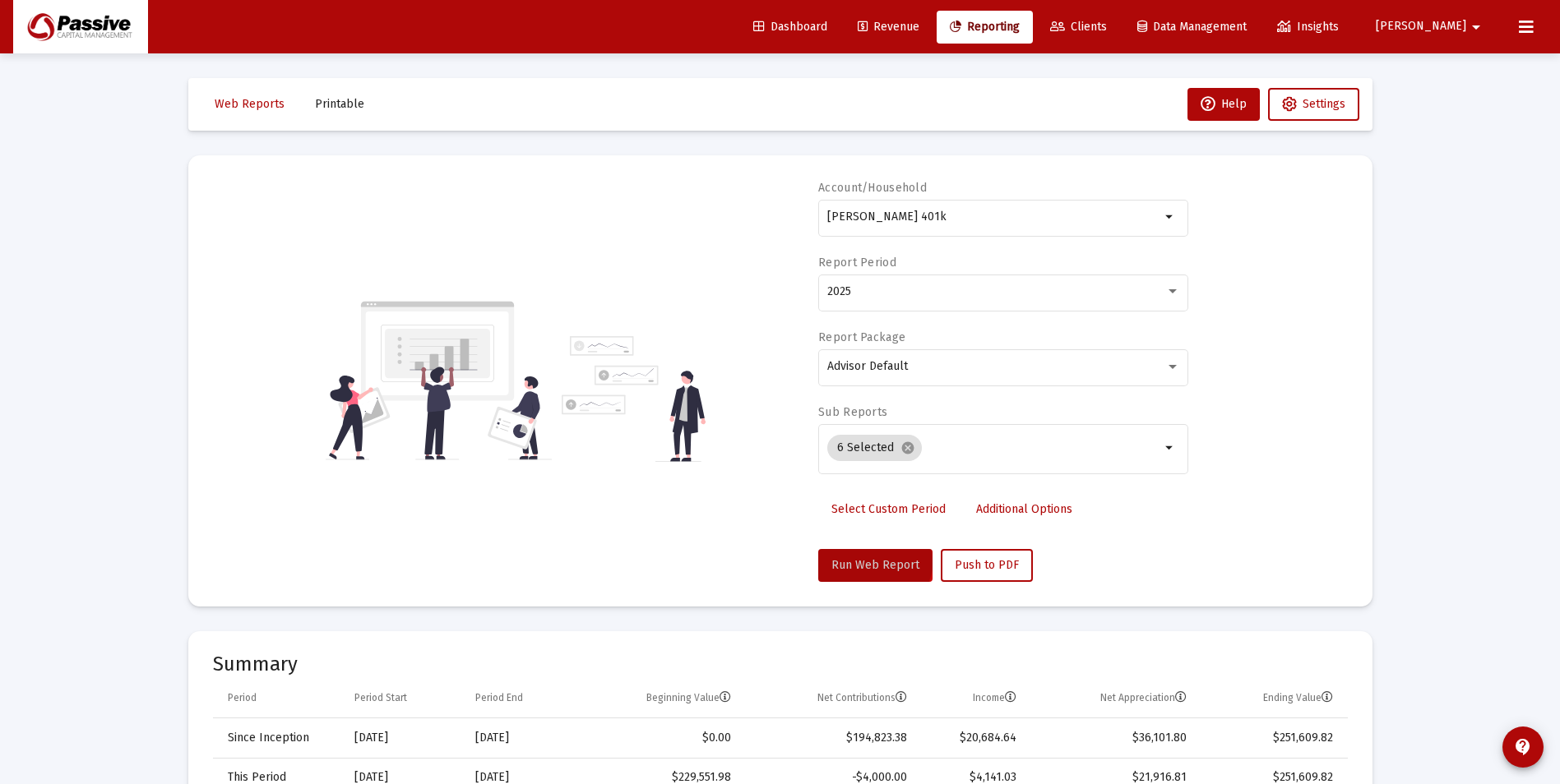
click at [870, 558] on span "Run Web Report" at bounding box center [875, 565] width 88 height 14
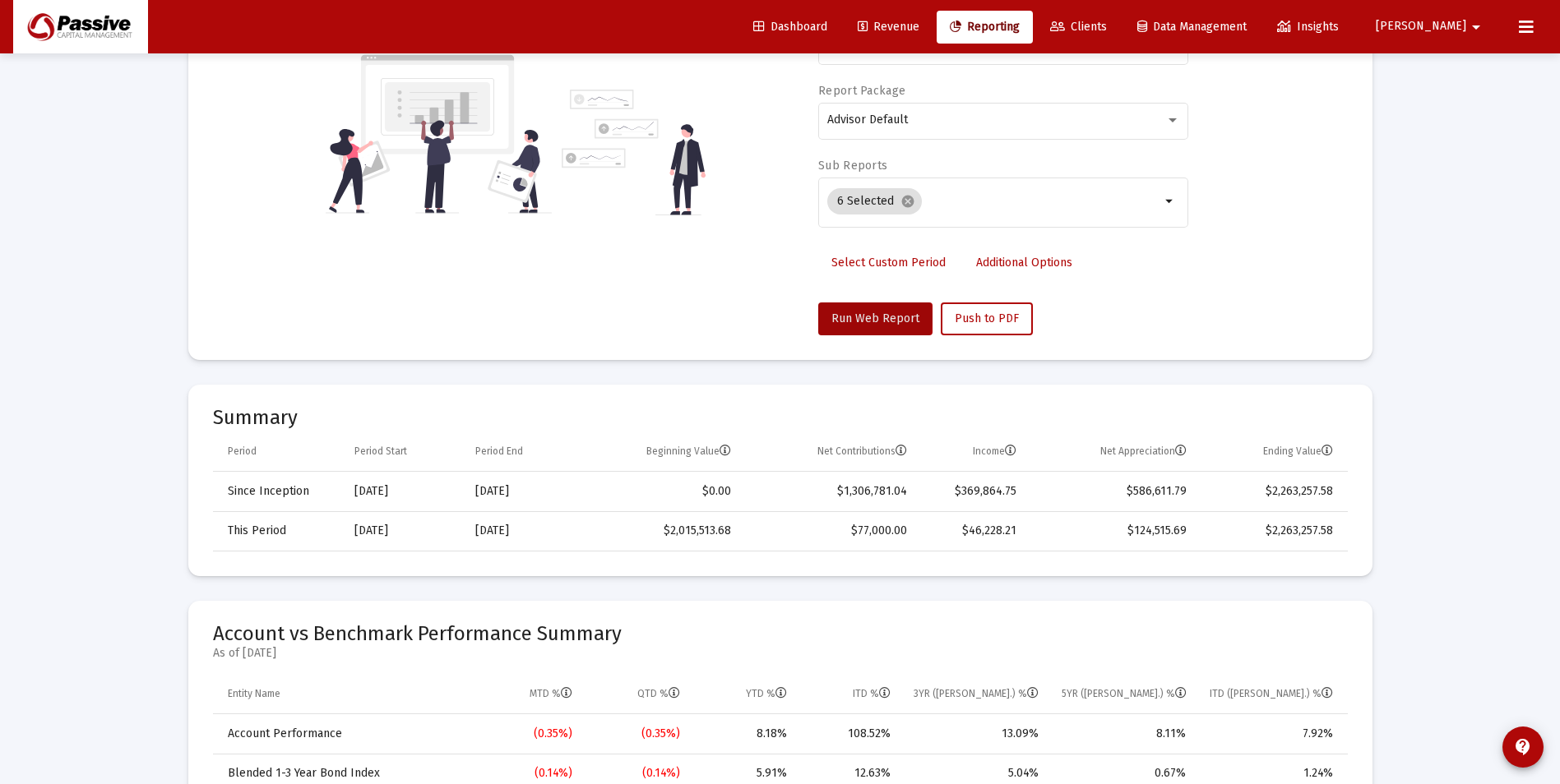
scroll to position [0, 0]
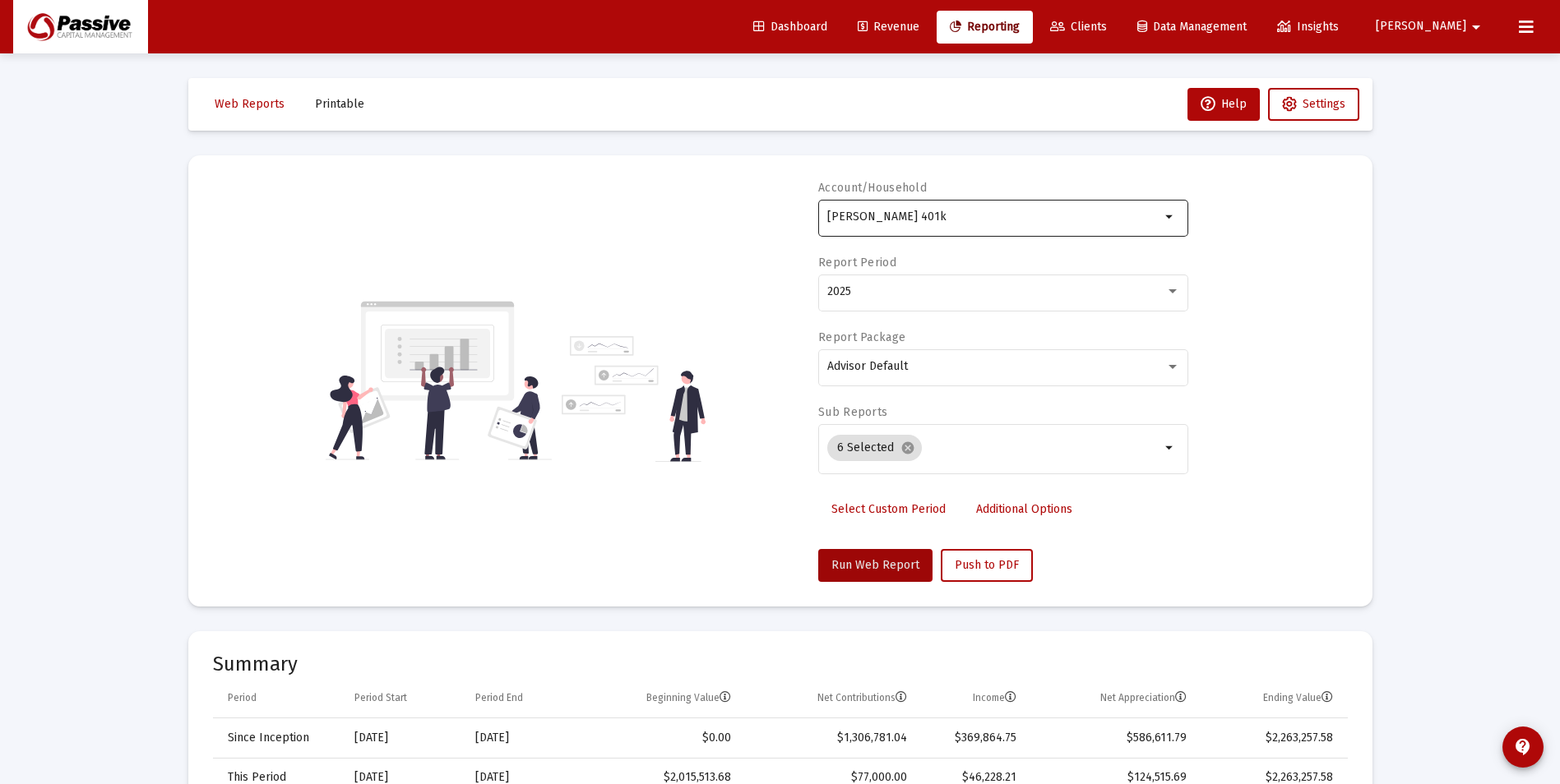
click at [1016, 229] on div "Silber, Douglas 401k" at bounding box center [993, 216] width 333 height 40
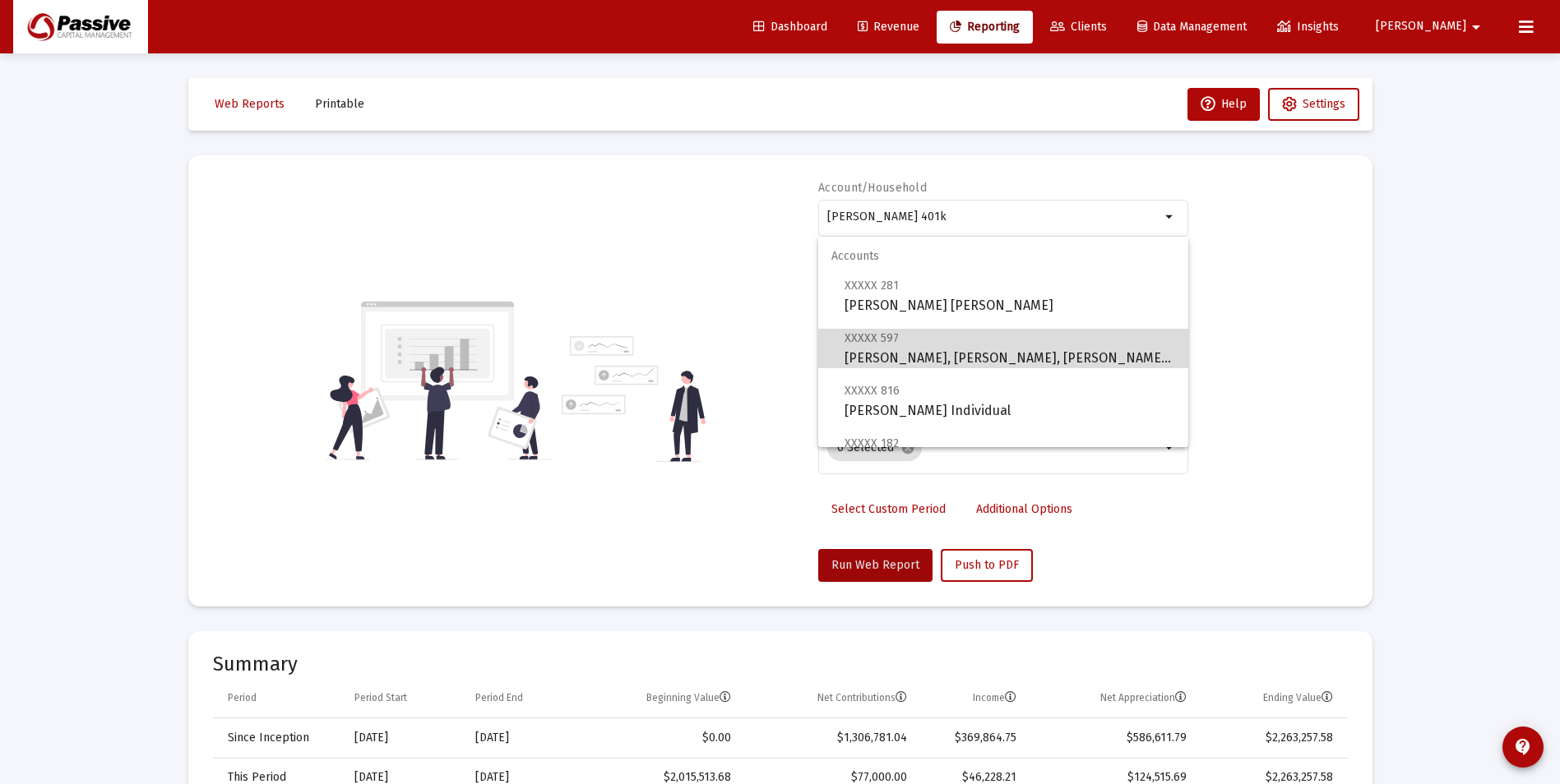
click at [1013, 355] on span "XXXXX 597 Murphy, J TTEE, Silber Grandchildren's Trust" at bounding box center [1010, 348] width 330 height 40
type input "Murphy, J TTEE, Silber Grandchildren's Trust"
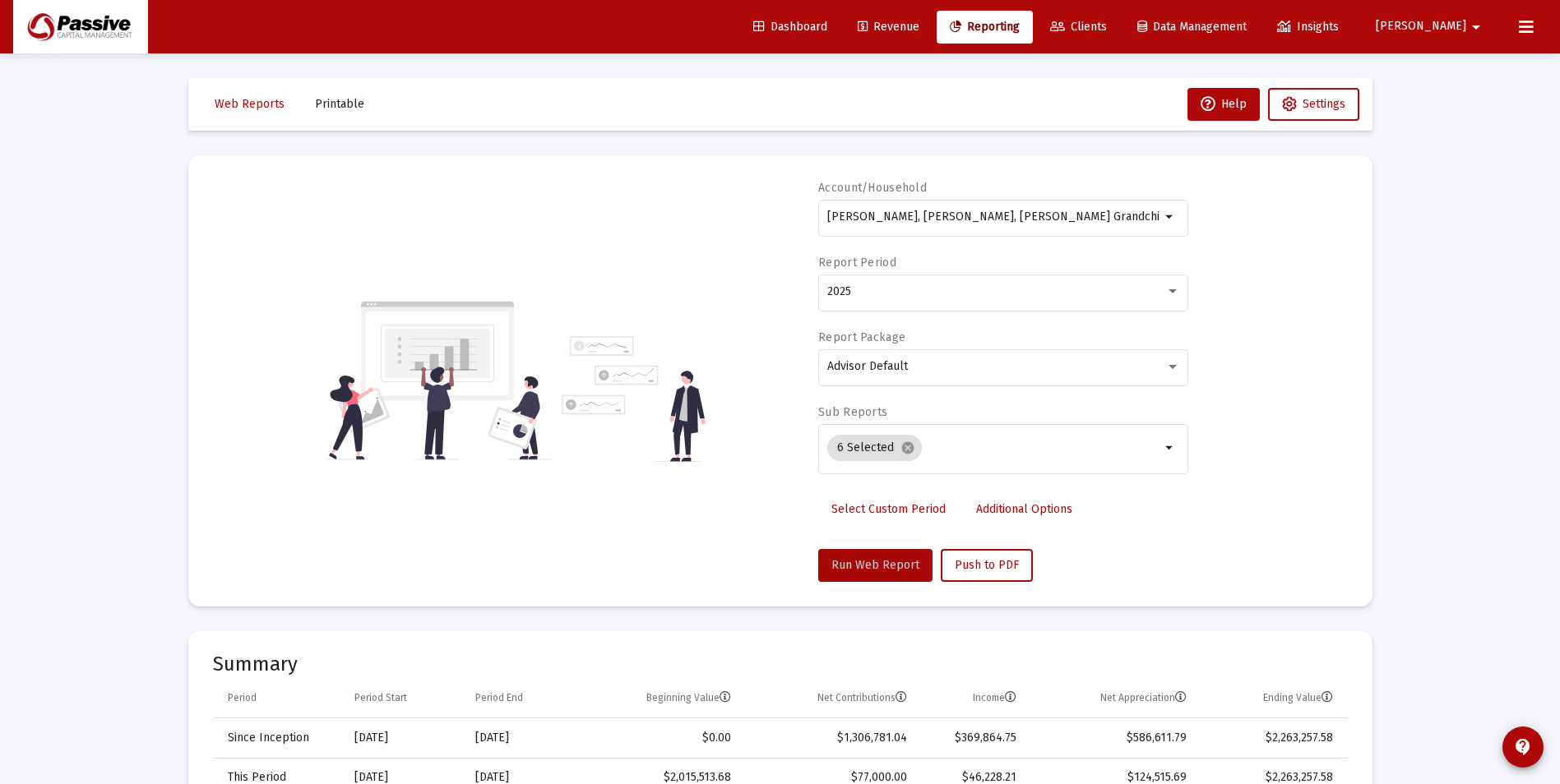
click at [883, 557] on button "Run Web Report" at bounding box center [875, 566] width 114 height 33
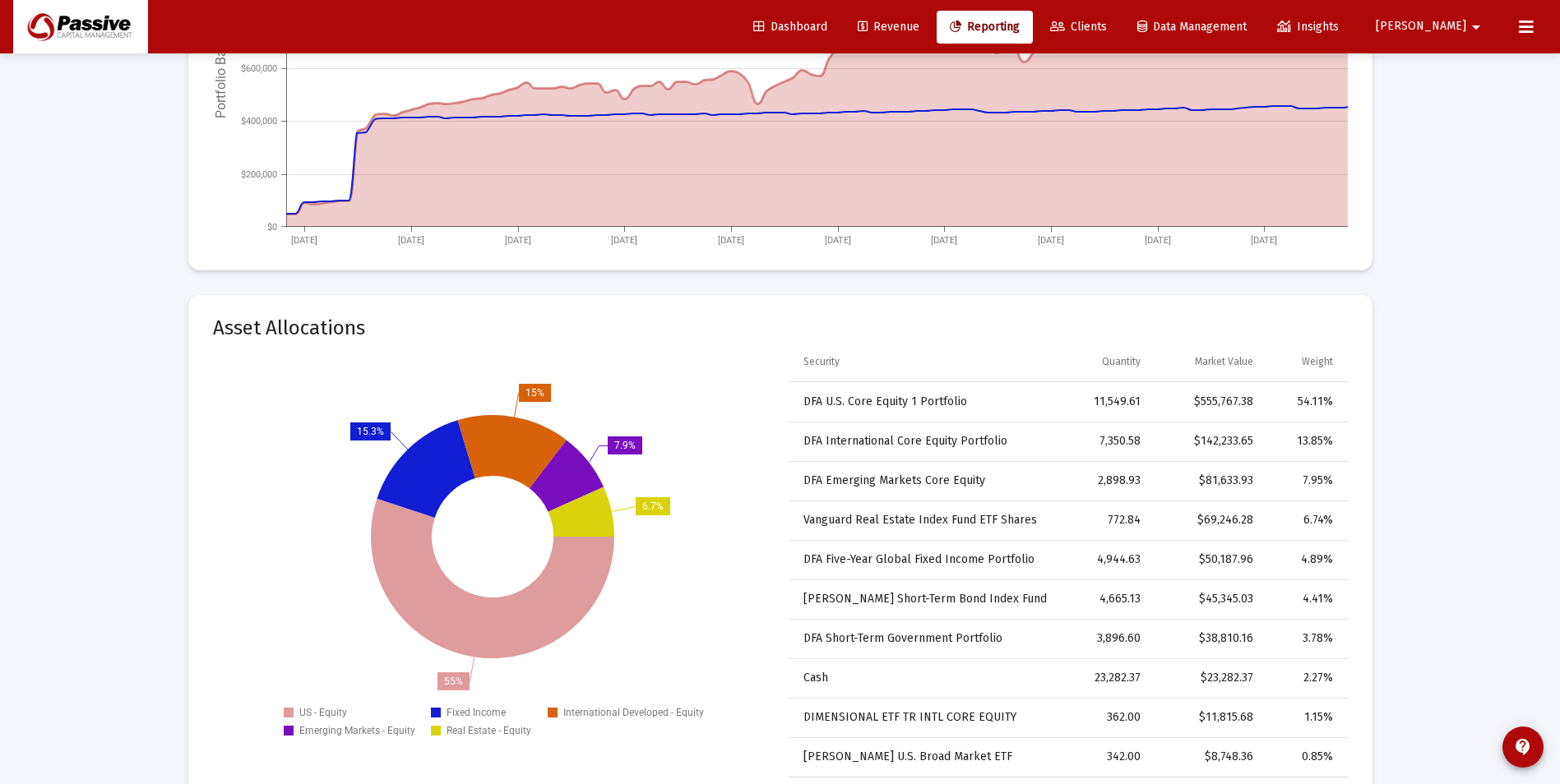
scroll to position [2137, 0]
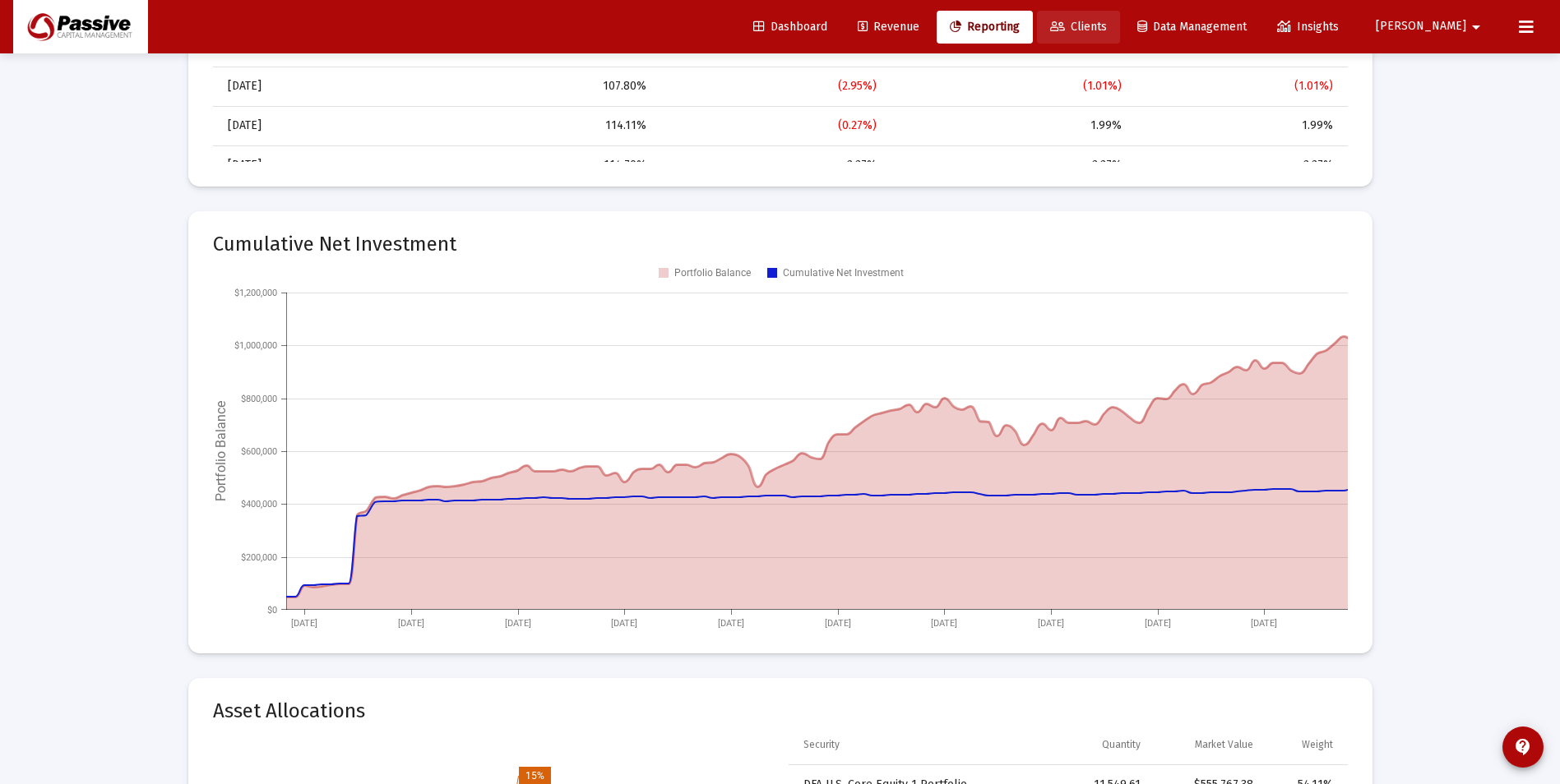
click at [1107, 28] on span "Clients" at bounding box center [1078, 27] width 57 height 14
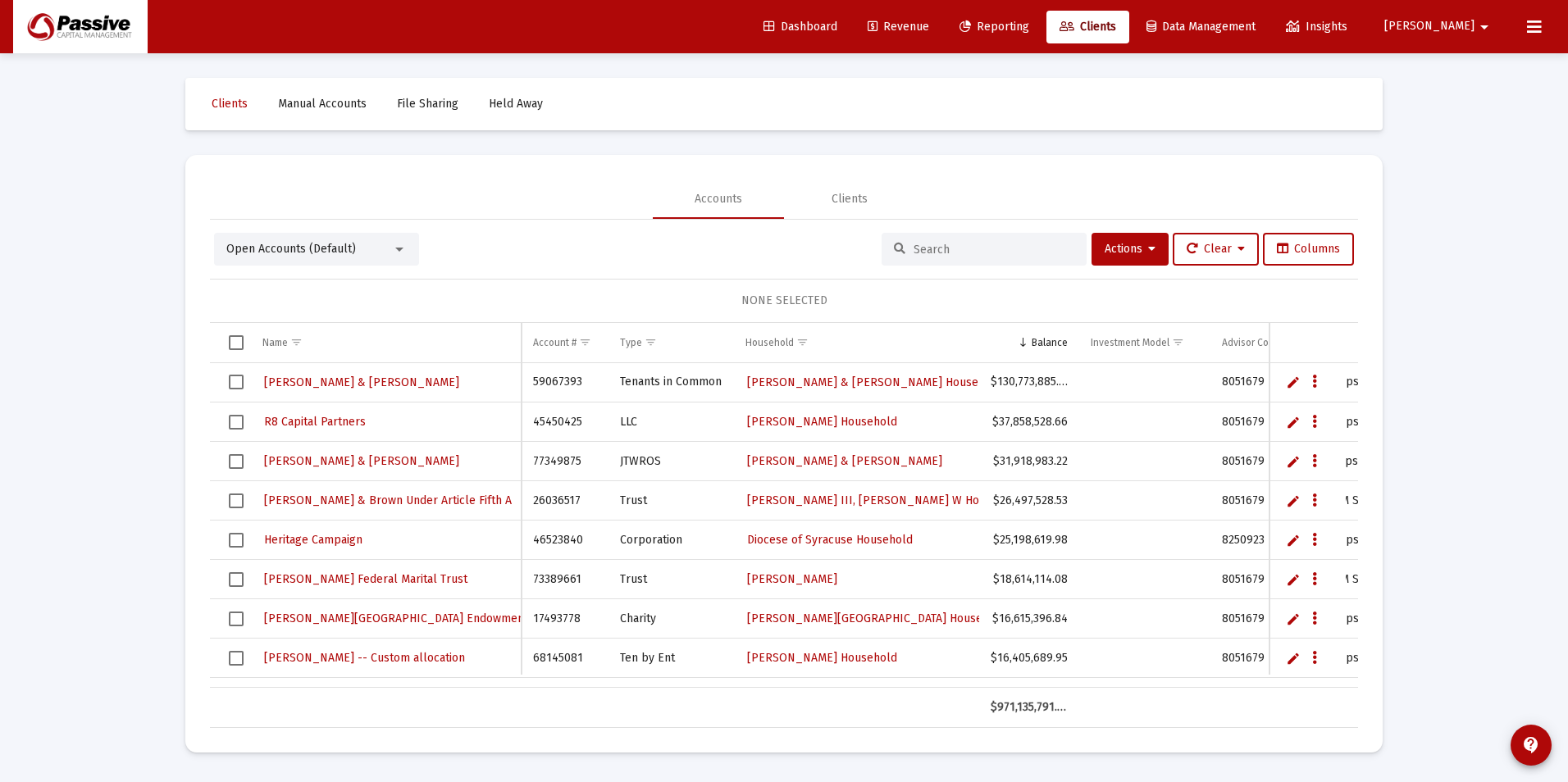
click at [945, 255] on input at bounding box center [994, 250] width 160 height 14
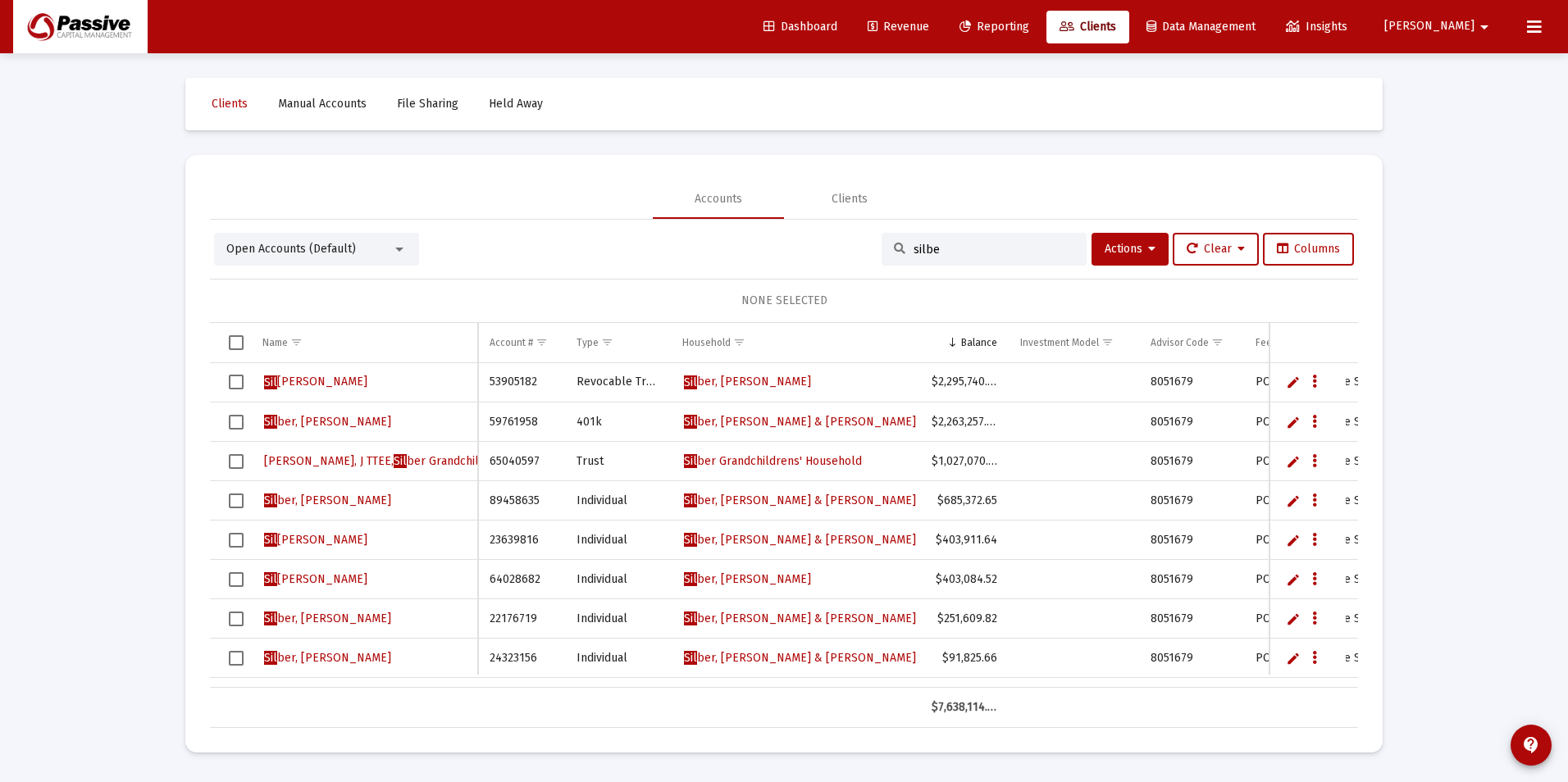
type input "silber"
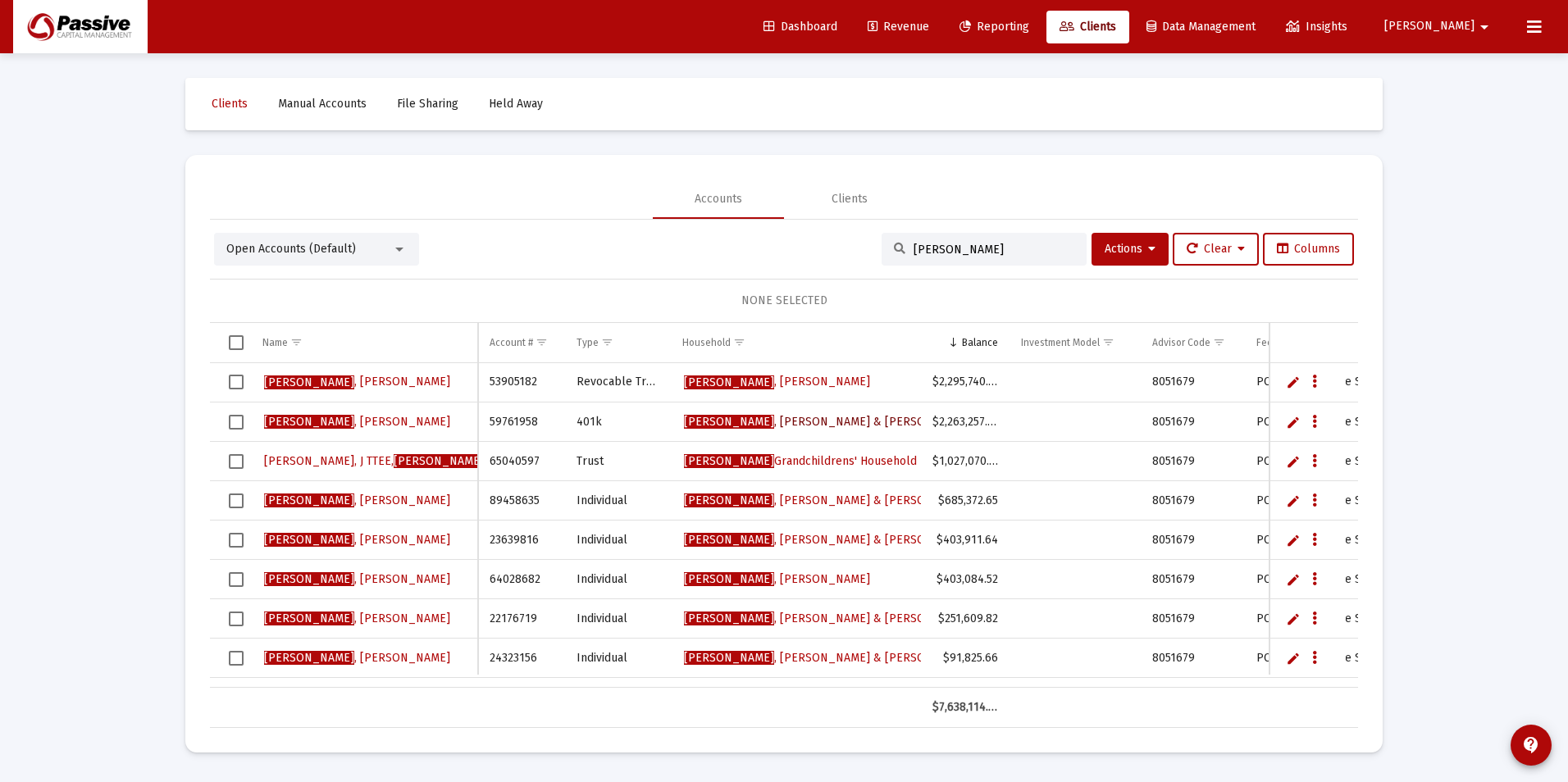
click at [728, 424] on span "Silber , Doug & Jennifer Murphy Household" at bounding box center [859, 422] width 351 height 14
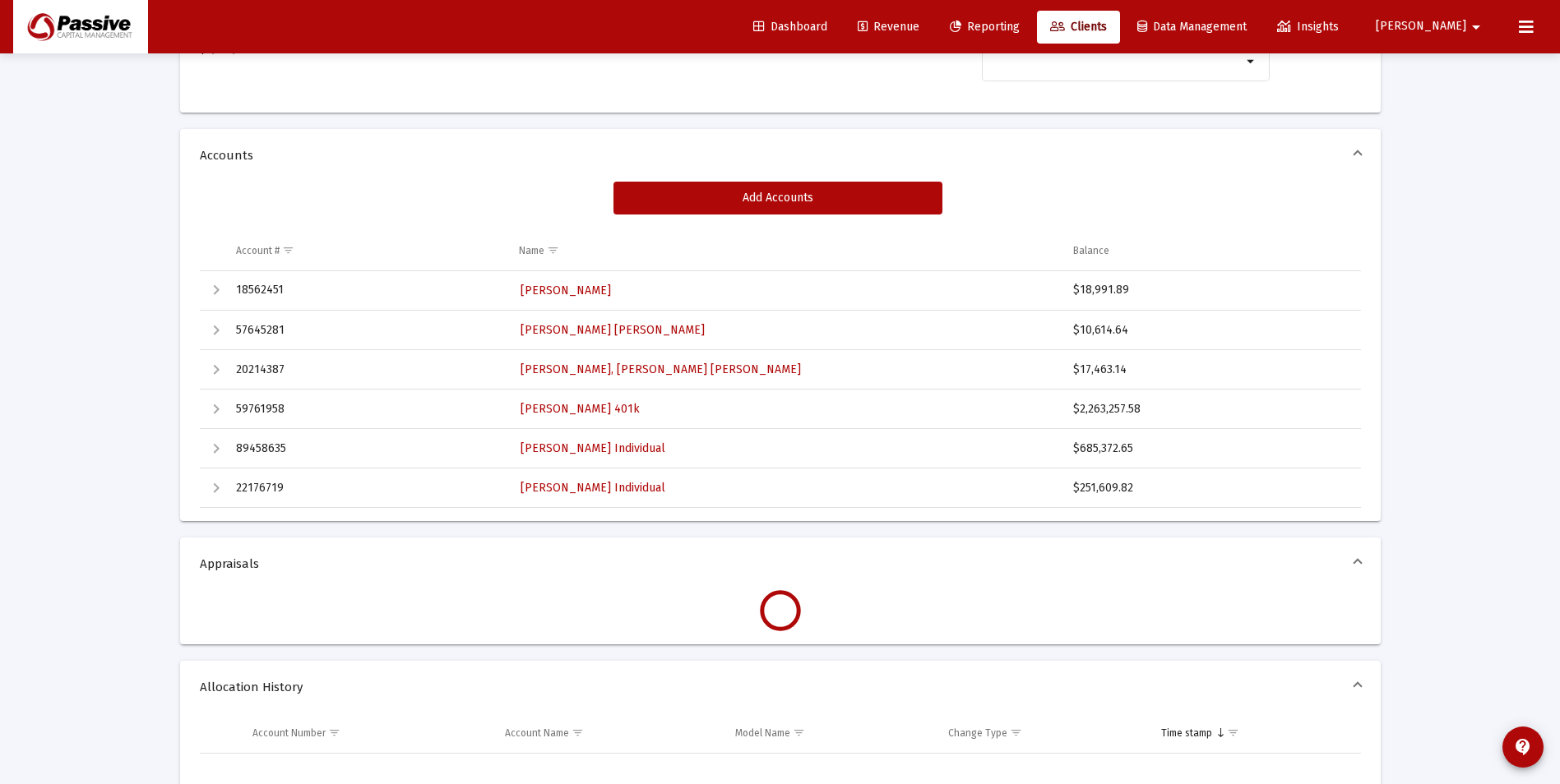
scroll to position [247, 0]
